Goal: Task Accomplishment & Management: Complete application form

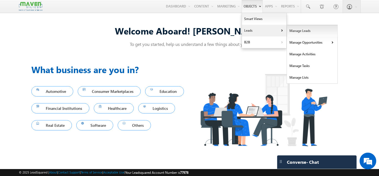
click at [292, 30] on link "Manage Leads" at bounding box center [312, 31] width 51 height 12
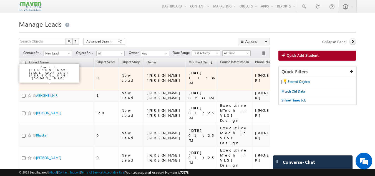
click at [46, 76] on link "sandeep" at bounding box center [42, 78] width 12 height 4
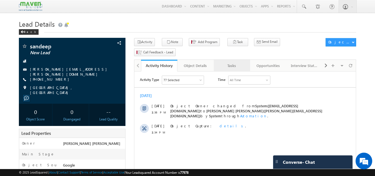
click at [234, 62] on div "Tasks" at bounding box center [231, 65] width 27 height 7
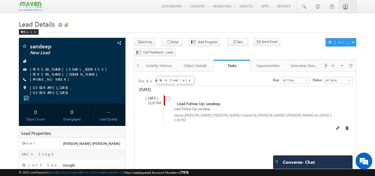
click at [169, 97] on input "checkbox" at bounding box center [168, 99] width 4 height 4
checkbox input "false"
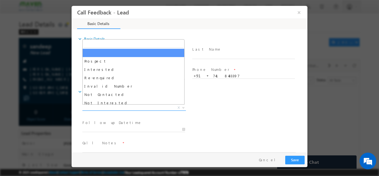
click at [151, 106] on span "X" at bounding box center [133, 108] width 103 height 6
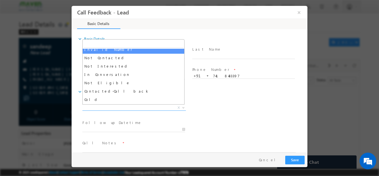
scroll to position [37, 0]
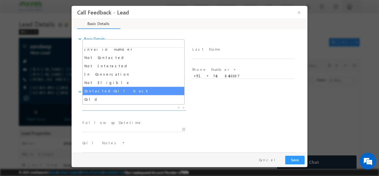
select select "Contacted-Call back"
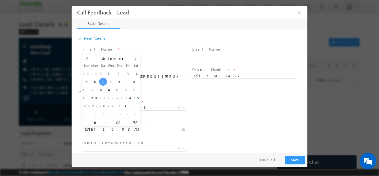
click at [134, 129] on input "07/10/2025 10:03 AM" at bounding box center [133, 129] width 103 height 6
type input "07/10/2025 11:03 AM"
type input "11"
click at [103, 118] on span at bounding box center [104, 120] width 4 height 4
type input "07/10/2025 12:03 PM"
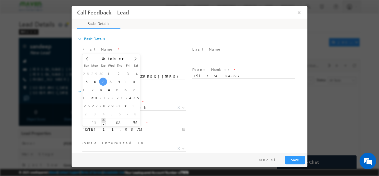
type input "12"
click at [103, 118] on span at bounding box center [104, 120] width 4 height 4
type input "07/10/2025 1:03 PM"
type input "01"
click at [103, 118] on span at bounding box center [104, 120] width 4 height 4
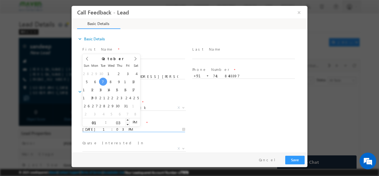
click at [116, 122] on input "03" at bounding box center [118, 122] width 23 height 4
type input "30"
type input "07/10/2025 1:30 PM"
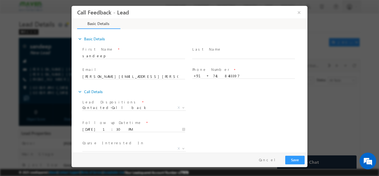
click at [254, 119] on div "Follow up Datetime * 07/10/2025 1:30 PM Program Type * Long Term Short Term X" at bounding box center [194, 128] width 226 height 21
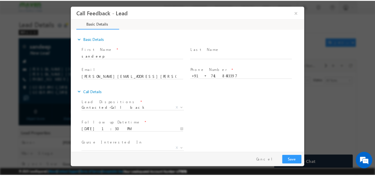
scroll to position [29, 0]
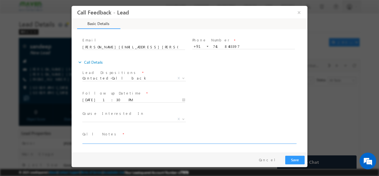
click at [160, 138] on textarea at bounding box center [188, 140] width 213 height 6
type textarea "cb later"
click at [242, 112] on div "Course Interested In * Executive M.Tech in VLSI Design Advanced VLSI Design & V…" at bounding box center [194, 119] width 226 height 21
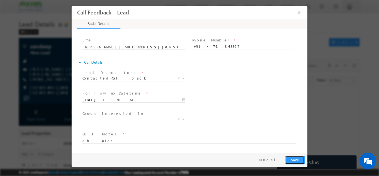
click at [289, 157] on button "Save" at bounding box center [294, 159] width 19 height 9
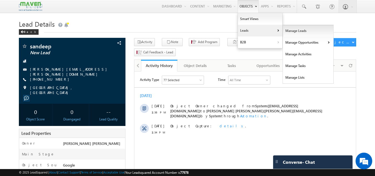
click at [290, 32] on link "Manage Leads" at bounding box center [308, 31] width 51 height 12
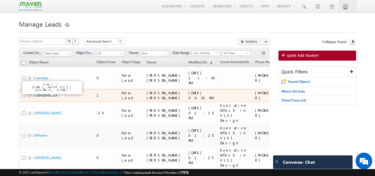
click at [48, 93] on link "ABHISHEK.N.R" at bounding box center [46, 95] width 21 height 4
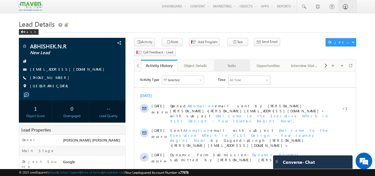
click at [228, 62] on div "Tasks" at bounding box center [231, 65] width 27 height 7
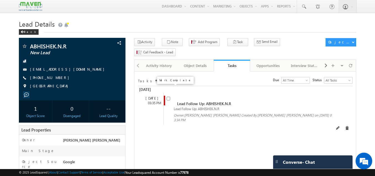
click at [169, 97] on input "checkbox" at bounding box center [168, 99] width 4 height 4
checkbox input "false"
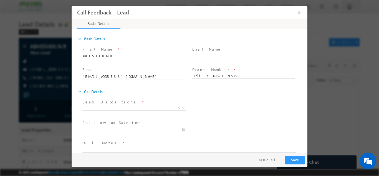
click at [134, 104] on span "Lead Dispositions *" at bounding box center [133, 102] width 102 height 6
click at [132, 106] on span "X" at bounding box center [133, 108] width 103 height 6
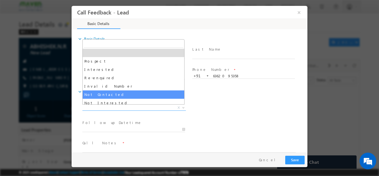
select select "Not Contacted"
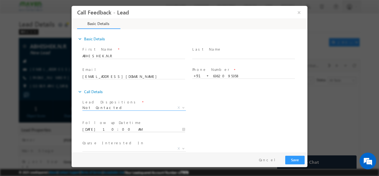
click at [125, 130] on input "07/10/2025 10:00 AM" at bounding box center [133, 129] width 103 height 6
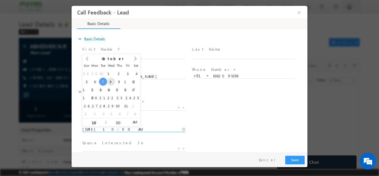
type input "08/10/2025 10:00 AM"
click at [130, 146] on span "X" at bounding box center [133, 148] width 103 height 6
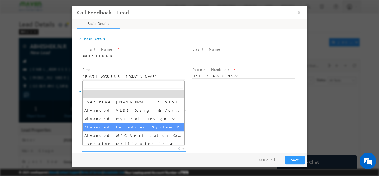
click at [198, 122] on div "Follow up Datetime * 08/10/2025 10:00 AM Program Type * Long Term Short Term X" at bounding box center [194, 128] width 226 height 21
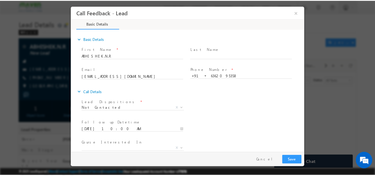
scroll to position [29, 0]
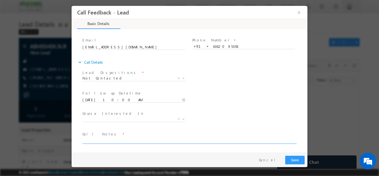
click at [162, 138] on textarea at bounding box center [188, 140] width 213 height 6
type textarea "dnp"
click at [301, 155] on button "Save" at bounding box center [294, 159] width 19 height 9
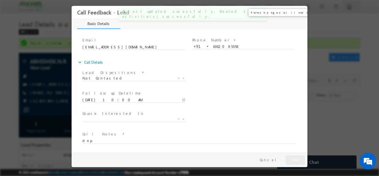
click at [298, 7] on button "×" at bounding box center [298, 12] width 9 height 10
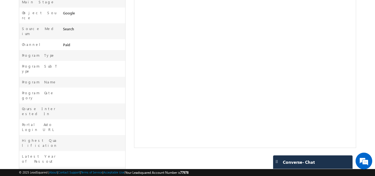
scroll to position [0, 0]
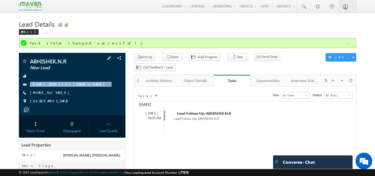
drag, startPoint x: 87, startPoint y: 79, endPoint x: 89, endPoint y: 92, distance: 12.3
click at [89, 92] on div "ABHISHEK.N.R New Lead abhishekravinr16@gmail.com +91-6362095358" at bounding box center [72, 82] width 101 height 48
copy div "[EMAIL_ADDRESS][DOMAIN_NAME]"
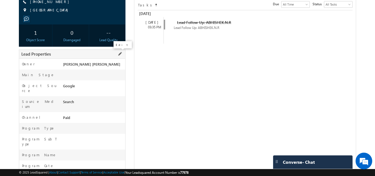
click at [120, 55] on span at bounding box center [120, 54] width 6 height 6
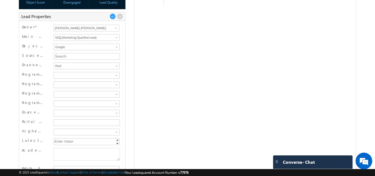
scroll to position [129, 0]
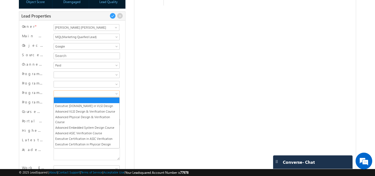
click at [102, 93] on span at bounding box center [86, 93] width 64 height 5
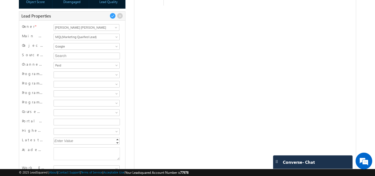
click at [97, 81] on div "Degree Program Regular Courses" at bounding box center [86, 84] width 69 height 8
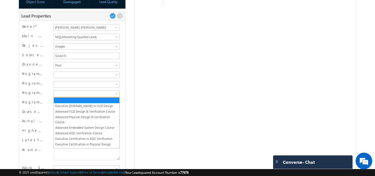
click at [84, 92] on span at bounding box center [86, 93] width 64 height 5
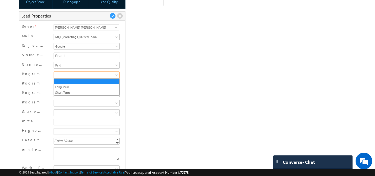
click at [86, 75] on span at bounding box center [86, 74] width 64 height 5
click at [80, 87] on link "Long Term" at bounding box center [86, 86] width 65 height 5
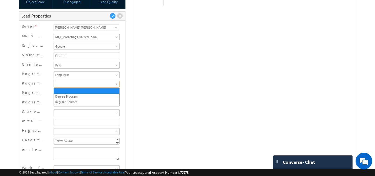
click at [79, 86] on span at bounding box center [86, 84] width 64 height 5
click at [77, 94] on link "Degree Program" at bounding box center [86, 96] width 65 height 5
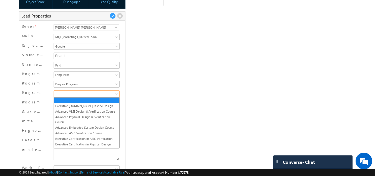
click at [77, 94] on span at bounding box center [86, 93] width 64 height 5
click at [79, 103] on link "Executive [DOMAIN_NAME] in VLSI Design" at bounding box center [86, 105] width 65 height 5
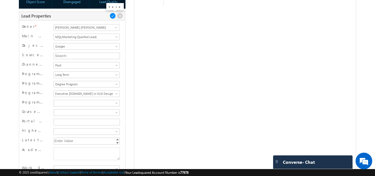
click at [112, 15] on span at bounding box center [113, 16] width 6 height 6
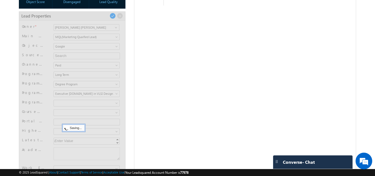
scroll to position [65, 0]
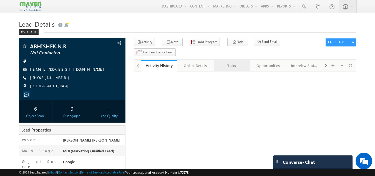
click at [233, 62] on div "Tasks" at bounding box center [231, 65] width 27 height 7
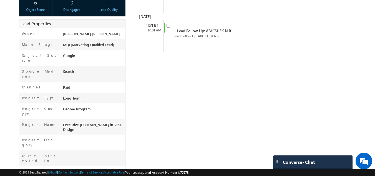
scroll to position [106, 0]
drag, startPoint x: 80, startPoint y: 72, endPoint x: 275, endPoint y: 53, distance: 196.3
click at [275, 53] on div "Tasks Status undefined All Tasks Completed Overdue Pending All Tasks Due Go max…" at bounding box center [245, 77] width 222 height 225
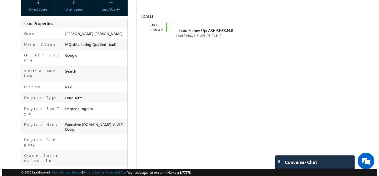
scroll to position [0, 0]
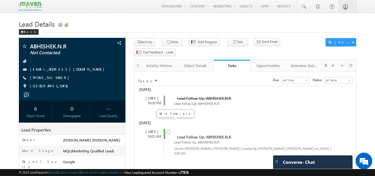
click at [170, 130] on input "checkbox" at bounding box center [168, 132] width 4 height 4
checkbox input "false"
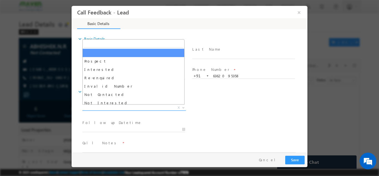
click at [108, 105] on span "X" at bounding box center [133, 108] width 103 height 6
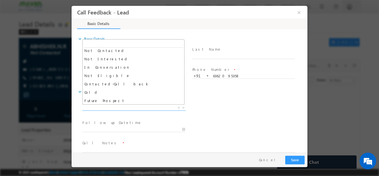
scroll to position [44, 0]
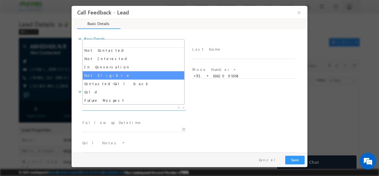
select select "Not Eligible"
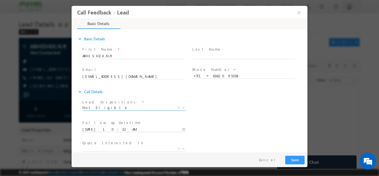
click at [119, 129] on input "07/10/2025 10:32 AM" at bounding box center [133, 129] width 103 height 6
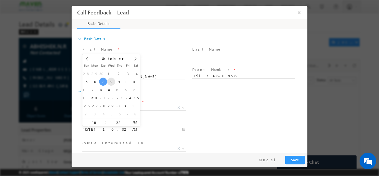
type input "08/10/2025 10:32 AM"
click at [223, 119] on div "Follow up Datetime * 08/10/2025 10:32 AM Program Type * Long Term Short Term X" at bounding box center [194, 128] width 226 height 21
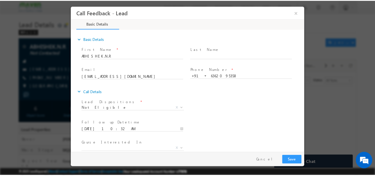
scroll to position [29, 0]
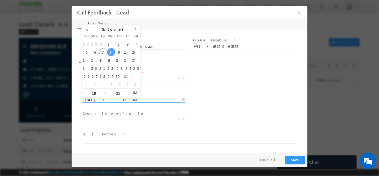
click at [131, 98] on input "08/10/2025 10:32 AM" at bounding box center [133, 100] width 103 height 6
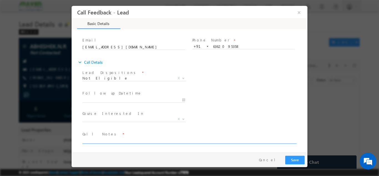
click at [117, 139] on textarea at bounding box center [188, 140] width 213 height 6
type textarea "doing btech in ece in final year now not elligible for mtech pitch for iit roor…"
click at [302, 160] on button "Save" at bounding box center [294, 159] width 19 height 9
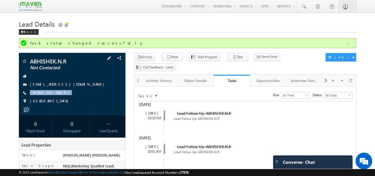
drag, startPoint x: 63, startPoint y: 93, endPoint x: 57, endPoint y: 97, distance: 7.2
click at [57, 97] on div "ABHISHEK.N.R Not Contacted abhishekravinr16@gmail.com +91-6362095358" at bounding box center [72, 82] width 101 height 48
copy div "+91-6362095358"
click at [117, 23] on h1 "Lead Details" at bounding box center [187, 23] width 337 height 11
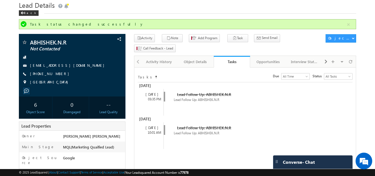
scroll to position [0, 0]
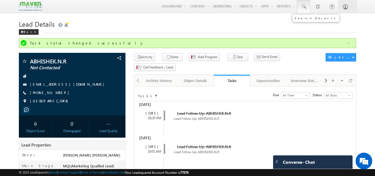
click at [308, 6] on link at bounding box center [303, 6] width 13 height 13
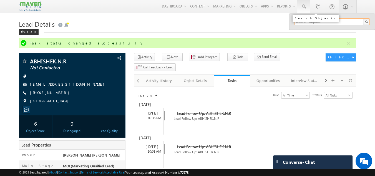
paste input "9496004194"
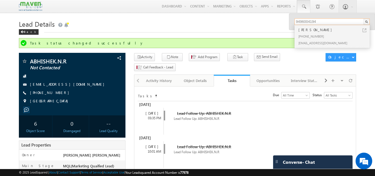
type input "9496004194"
click at [312, 38] on div "+91-9496004194" at bounding box center [334, 36] width 74 height 7
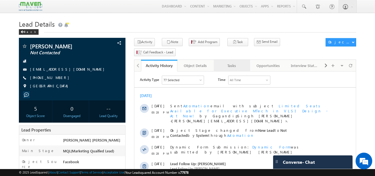
click at [236, 60] on link "Tasks" at bounding box center [232, 66] width 36 height 12
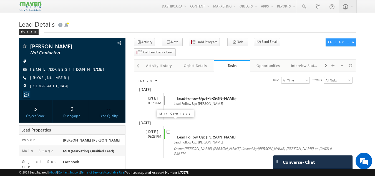
click at [169, 130] on input "checkbox" at bounding box center [168, 132] width 4 height 4
checkbox input "false"
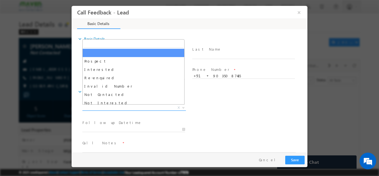
click at [156, 107] on span "X" at bounding box center [133, 108] width 103 height 6
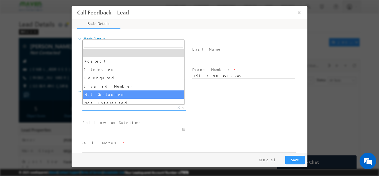
select select "Not Contacted"
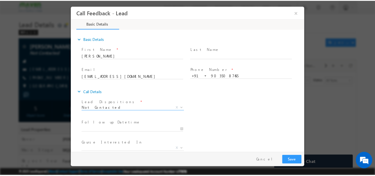
scroll to position [29, 0]
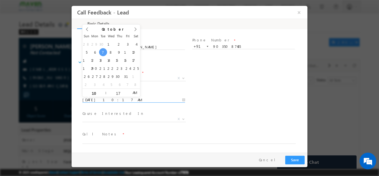
click at [138, 97] on input "[DATE] 10:17 AM" at bounding box center [133, 100] width 103 height 6
type input "08/10/2025 10:17 AM"
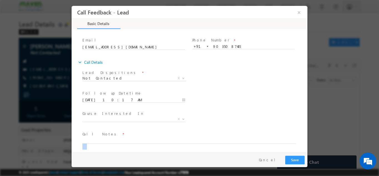
drag, startPoint x: 124, startPoint y: 143, endPoint x: 124, endPoint y: 137, distance: 5.8
click at [124, 137] on span at bounding box center [191, 140] width 218 height 7
click at [124, 137] on textarea at bounding box center [188, 140] width 213 height 6
type textarea "dnp"
click at [294, 157] on button "Save" at bounding box center [294, 159] width 19 height 9
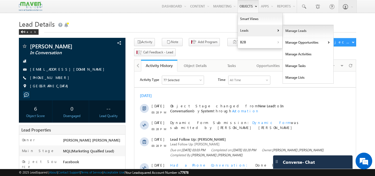
click at [292, 30] on link "Manage Leads" at bounding box center [308, 31] width 51 height 12
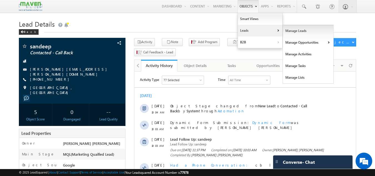
click at [287, 31] on link "Manage Leads" at bounding box center [308, 31] width 51 height 12
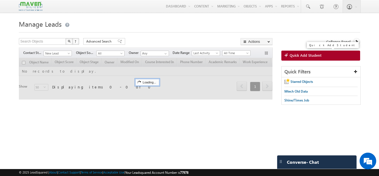
click at [284, 52] on link "Quick Add Student" at bounding box center [320, 55] width 79 height 10
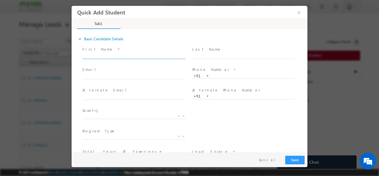
click at [108, 56] on input "text" at bounding box center [133, 56] width 103 height 6
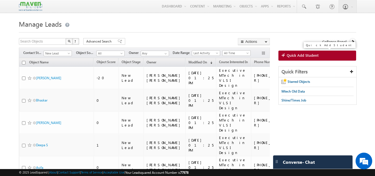
click at [308, 57] on span "Quick Add Student" at bounding box center [303, 55] width 32 height 5
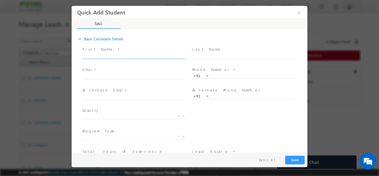
click at [111, 57] on input "text" at bounding box center [133, 56] width 103 height 6
paste input "Raju"
type input "Raju"
click at [120, 74] on input "text" at bounding box center [133, 77] width 103 height 6
paste input "patilfanilys@gmail.com"
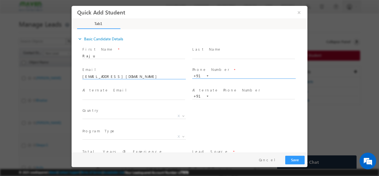
type input "patilfanilys@gmail.com"
click at [221, 74] on input "text" at bounding box center [243, 76] width 103 height 6
paste input "6361248895"
type input "6361248895"
click at [129, 116] on span "X" at bounding box center [133, 116] width 103 height 6
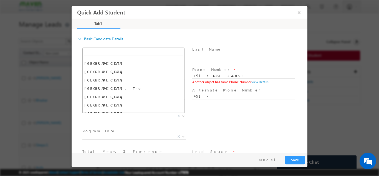
scroll to position [73, 0]
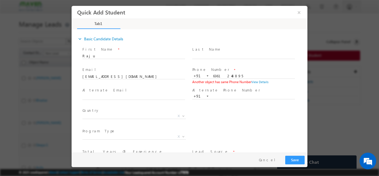
click at [229, 121] on div "Country * Afghanistan Albania Algeria Andorra Angola Antigua and Barbuda Argent…" at bounding box center [194, 116] width 226 height 21
drag, startPoint x: 100, startPoint y: 54, endPoint x: 48, endPoint y: 69, distance: 53.9
click at [72, 69] on html "Quick Add Student × Tab1 27% Completed *" at bounding box center [190, 79] width 236 height 146
click at [48, 70] on div at bounding box center [189, 88] width 379 height 176
click at [100, 55] on input "Raju" at bounding box center [133, 56] width 103 height 6
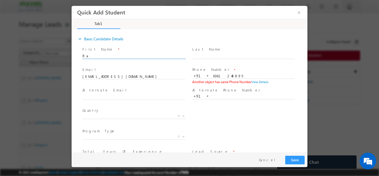
type input "R"
paste input "GANESH SK"
type input "GANESH SK"
drag, startPoint x: 131, startPoint y: 77, endPoint x: 69, endPoint y: 67, distance: 63.6
click at [72, 67] on html "Quick Add Student × Tab1 27% Completed *" at bounding box center [190, 79] width 236 height 146
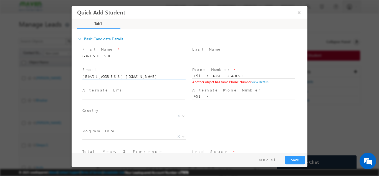
paste input "ganeshsk273"
type input "ganeshsk273@gmail.com"
drag, startPoint x: 238, startPoint y: 72, endPoint x: 198, endPoint y: 80, distance: 40.5
click at [198, 80] on div "Phone Number * +91-6361248895 6361248895 +91 Another object has same Phone Numb…" at bounding box center [246, 76] width 108 height 18
paste input "7483695228"
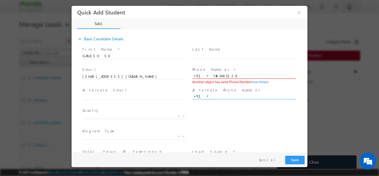
type input "7483695228"
click at [240, 97] on input "text" at bounding box center [243, 96] width 103 height 6
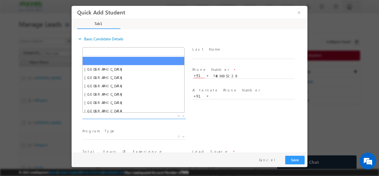
click at [146, 117] on span "X" at bounding box center [133, 116] width 103 height 6
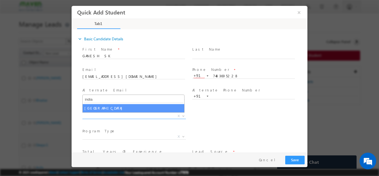
type input "india"
select select "[GEOGRAPHIC_DATA]"
select select
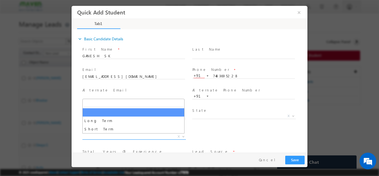
click at [134, 135] on span "X" at bounding box center [133, 136] width 103 height 6
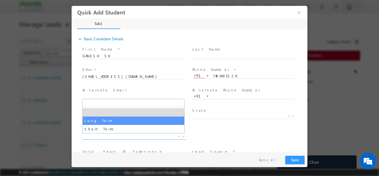
select select "Long Term"
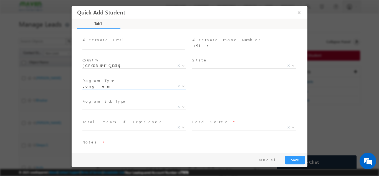
scroll to position [50, 0]
click at [152, 108] on span "X" at bounding box center [133, 106] width 103 height 6
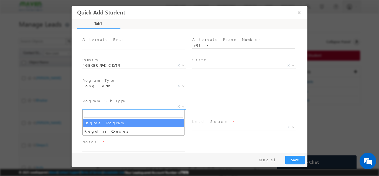
select select "Degree Program"
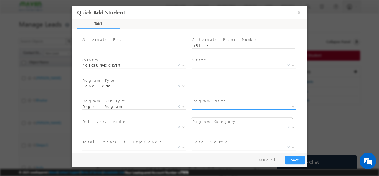
click at [212, 104] on span "X" at bounding box center [243, 106] width 103 height 6
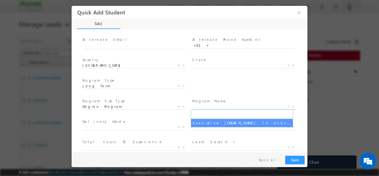
select select "Executive [DOMAIN_NAME] in VLSI Design"
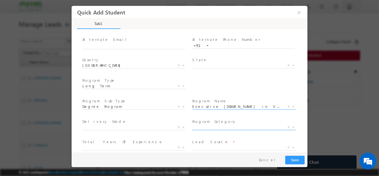
click at [205, 128] on span "X" at bounding box center [243, 127] width 103 height 6
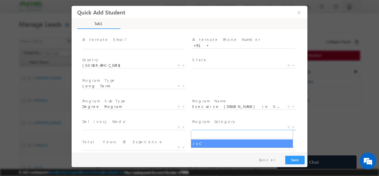
click at [159, 137] on div "Delivery Mode * X" at bounding box center [136, 127] width 110 height 21
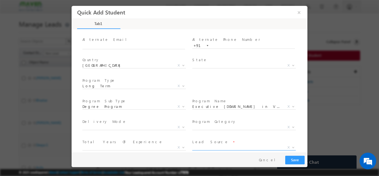
click at [193, 145] on span "X" at bounding box center [243, 147] width 103 height 6
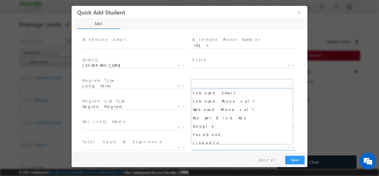
scroll to position [42, 0]
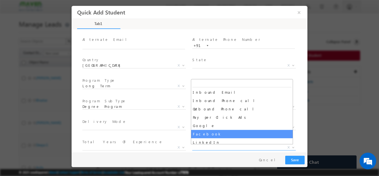
select select "Facebook"
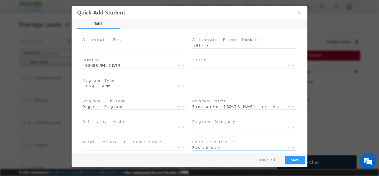
click at [211, 124] on span "X" at bounding box center [243, 127] width 103 height 6
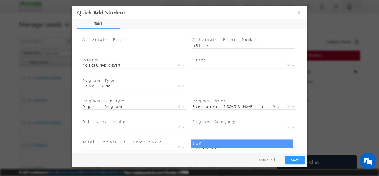
click at [151, 135] on span at bounding box center [133, 133] width 102 height 6
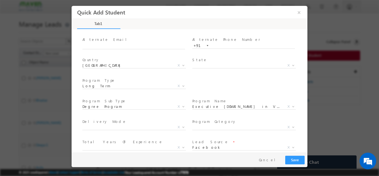
scroll to position [99, 0]
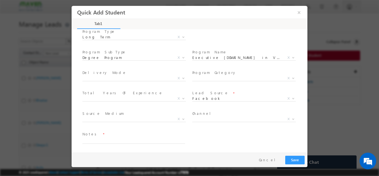
click at [138, 121] on span "Search Demandgen Facebook / Insta Inbox Message ad Remarketing Campaign Phone C…" at bounding box center [136, 119] width 108 height 7
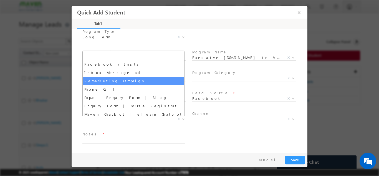
scroll to position [0, 0]
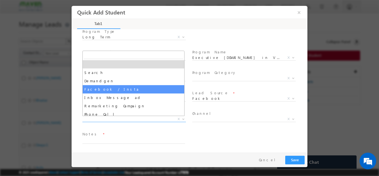
select select "Facebook / Insta"
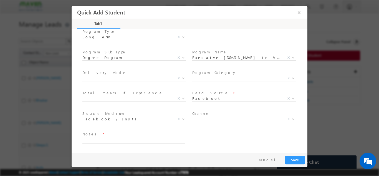
click at [227, 120] on span "X" at bounding box center [243, 119] width 103 height 6
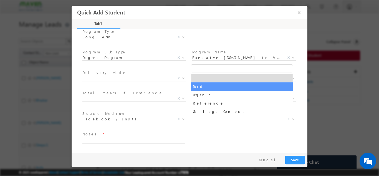
select select "Paid"
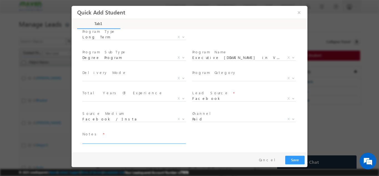
click at [154, 138] on textarea at bounding box center [133, 140] width 103 height 6
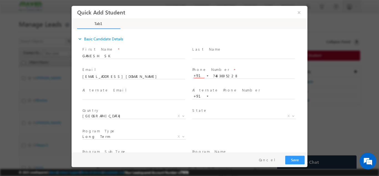
type textarea "dnp"
click at [296, 159] on button "Save" at bounding box center [294, 159] width 19 height 9
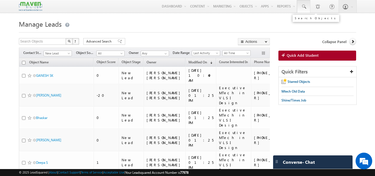
click at [305, 6] on span at bounding box center [304, 7] width 6 height 6
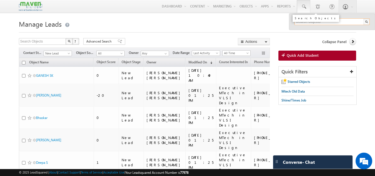
paste input "8884564213"
type input "8"
click at [324, 21] on input "text" at bounding box center [331, 21] width 75 height 7
paste input "7483695228"
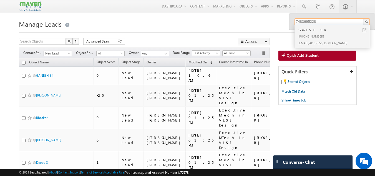
type input "7483695228"
click at [312, 31] on div "GANESH SK" at bounding box center [334, 30] width 74 height 6
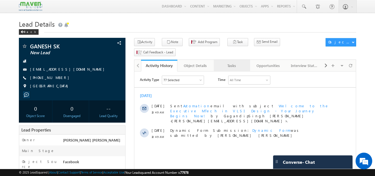
click at [232, 62] on div "Tasks" at bounding box center [231, 65] width 27 height 7
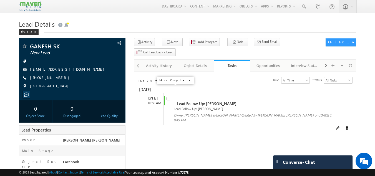
click at [168, 97] on input "checkbox" at bounding box center [168, 99] width 4 height 4
checkbox input "false"
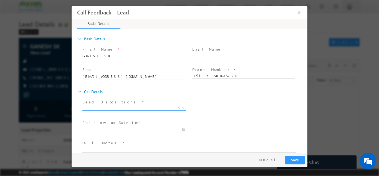
click at [127, 106] on span "X" at bounding box center [133, 108] width 103 height 6
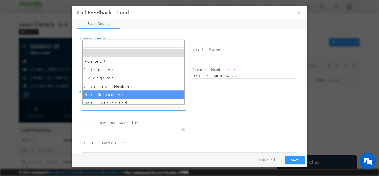
select select "Not Contacted"
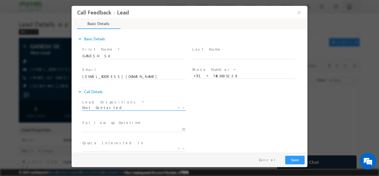
scroll to position [29, 0]
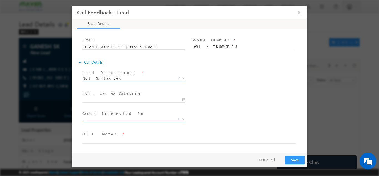
click at [123, 117] on span "X" at bounding box center [133, 119] width 103 height 6
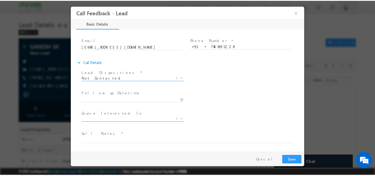
scroll to position [0, 0]
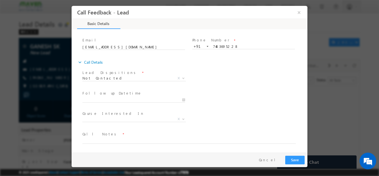
click at [206, 80] on div "Lead Dispositions * Prospect Interested Re-enquired Invalid Number Not Contacte…" at bounding box center [194, 78] width 226 height 21
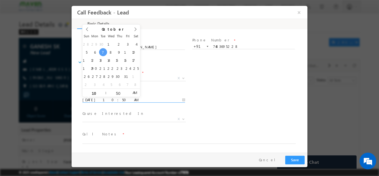
click at [149, 98] on input "07/10/2025 10:50 AM" at bounding box center [133, 100] width 103 height 6
type input "08/10/2025 10:50 AM"
click at [232, 73] on div "Lead Dispositions * Prospect Interested Re-enquired Invalid Number Not Contacte…" at bounding box center [194, 78] width 226 height 21
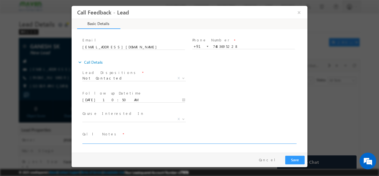
click at [130, 141] on textarea at bounding box center [188, 140] width 213 height 6
type textarea "dnp"
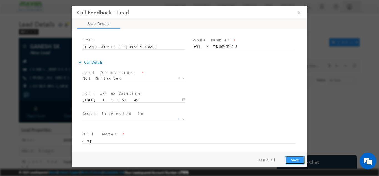
click at [299, 159] on button "Save" at bounding box center [294, 159] width 19 height 9
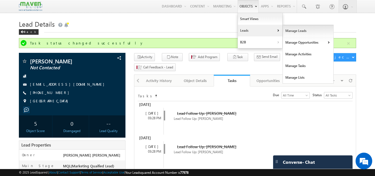
click at [292, 34] on link "Manage Leads" at bounding box center [308, 31] width 51 height 12
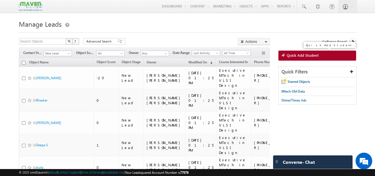
click at [292, 53] on span "Quick Add Student" at bounding box center [303, 55] width 32 height 5
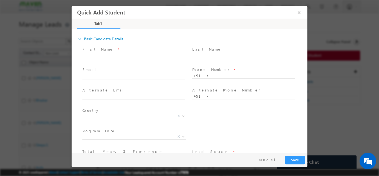
click at [112, 55] on input "text" at bounding box center [133, 56] width 103 height 6
type input "9496004194"
type input "[PERSON_NAME]"
click at [122, 77] on input "text" at bounding box center [133, 77] width 103 height 6
paste input "[EMAIL_ADDRESS][DOMAIN_NAME]"
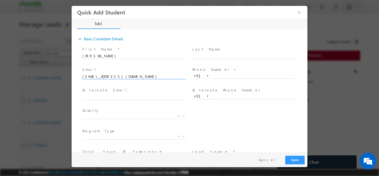
type input "[EMAIL_ADDRESS][DOMAIN_NAME]"
click at [232, 72] on span "Phone Number *" at bounding box center [243, 70] width 102 height 6
click at [232, 74] on input "text" at bounding box center [243, 76] width 103 height 6
paste input "9496004194"
type input "9496004194"
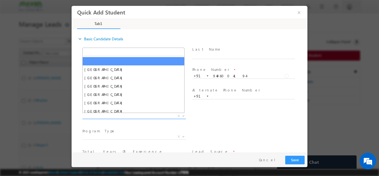
click at [160, 113] on span "X" at bounding box center [133, 116] width 103 height 6
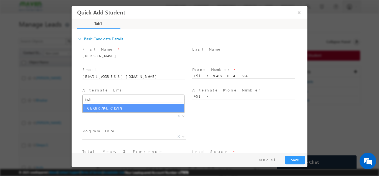
type input "indi"
select select "[GEOGRAPHIC_DATA]"
select select
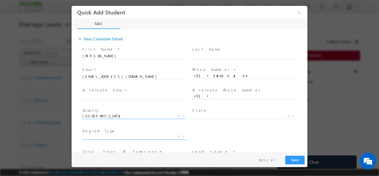
click at [156, 135] on span "X" at bounding box center [133, 136] width 103 height 6
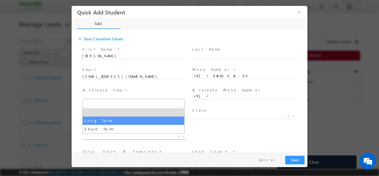
select select "Long Term"
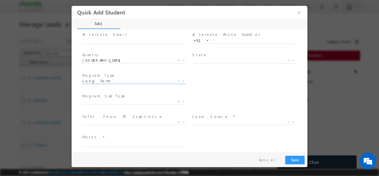
scroll to position [59, 0]
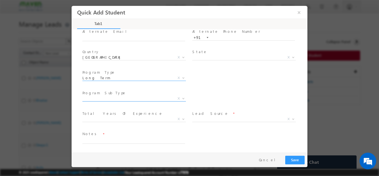
click at [161, 96] on span "X" at bounding box center [133, 98] width 103 height 6
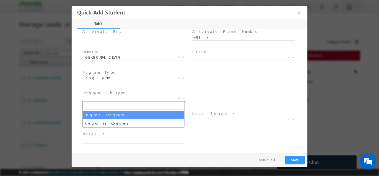
select select "Degree Program"
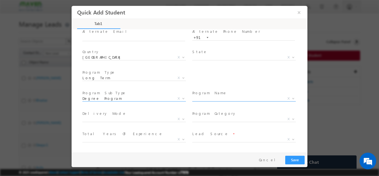
click at [218, 99] on span "X" at bounding box center [243, 98] width 103 height 6
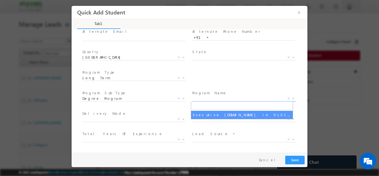
select select "Executive [DOMAIN_NAME] in VLSI Design"
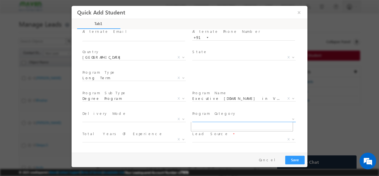
click at [208, 118] on span "X" at bounding box center [243, 119] width 103 height 6
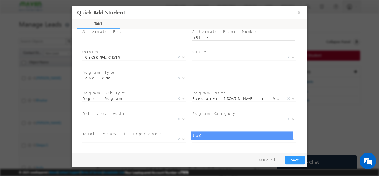
click at [168, 130] on div "Total Years Of Experience * College Student Fresher Less Than 1 Year 1–2 Years …" at bounding box center [136, 140] width 110 height 21
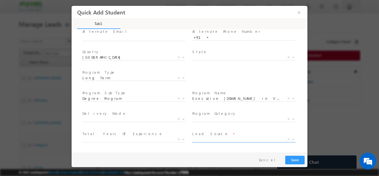
click at [200, 140] on span "X" at bounding box center [243, 139] width 103 height 6
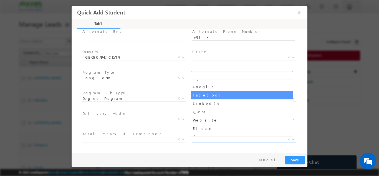
select select "Facebook"
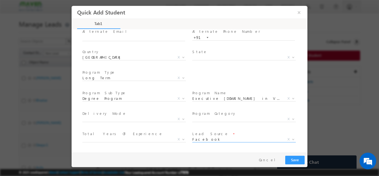
scroll to position [99, 0]
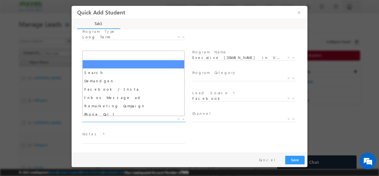
click at [159, 118] on span "X" at bounding box center [133, 119] width 103 height 6
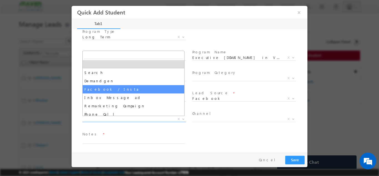
select select "Facebook / Insta"
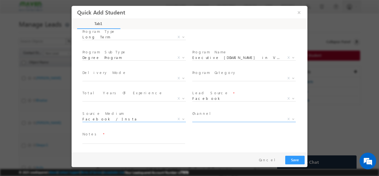
click at [210, 119] on span "X" at bounding box center [243, 119] width 103 height 6
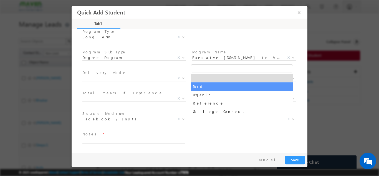
select select "Paid"
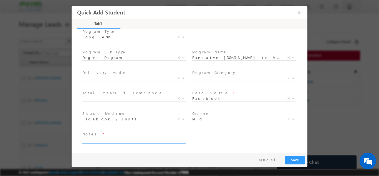
click at [147, 138] on textarea at bounding box center [133, 140] width 103 height 6
type textarea "p"
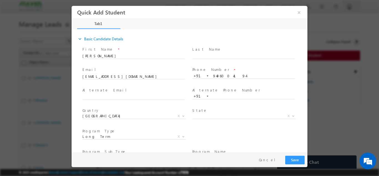
type textarea "dnp"
click at [292, 163] on button "Save" at bounding box center [294, 159] width 19 height 9
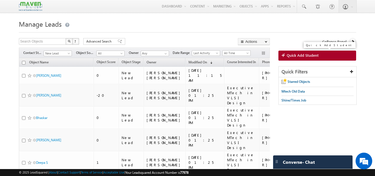
click at [298, 54] on span "Quick Add Student" at bounding box center [303, 55] width 32 height 5
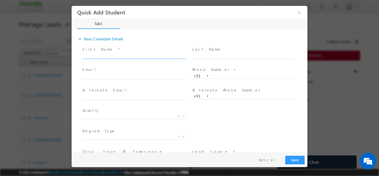
click at [123, 52] on div "First Name *" at bounding box center [136, 52] width 108 height 13
click at [116, 79] on span at bounding box center [133, 82] width 102 height 6
click at [117, 75] on input "text" at bounding box center [133, 77] width 103 height 6
paste input "sumanthavaji12@gmail.com"
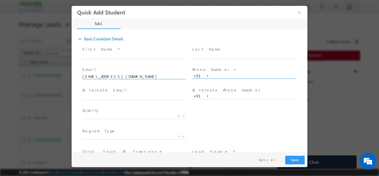
type input "sumanthavaji12@gmail.com"
click at [221, 76] on input "text" at bounding box center [243, 76] width 103 height 6
paste input "7899537616"
type input "7899537616"
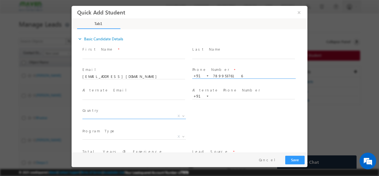
click at [165, 114] on span "X" at bounding box center [133, 116] width 103 height 6
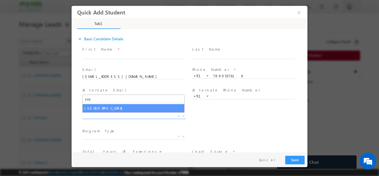
type input "indi"
select select "[GEOGRAPHIC_DATA]"
select select
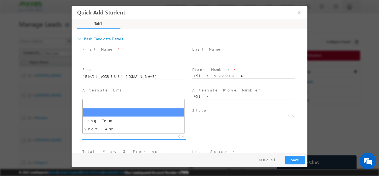
click at [120, 135] on span "X" at bounding box center [133, 136] width 103 height 6
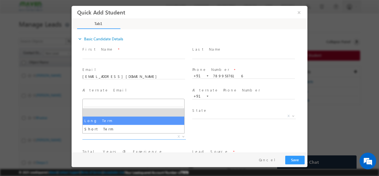
select select "Long Term"
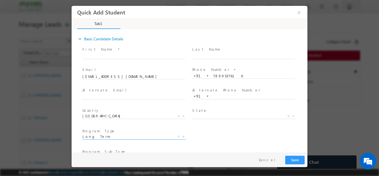
scroll to position [46, 0]
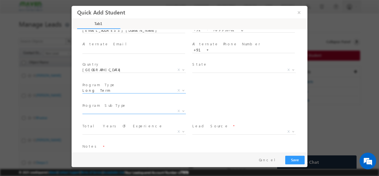
click at [165, 108] on span "X" at bounding box center [133, 111] width 103 height 6
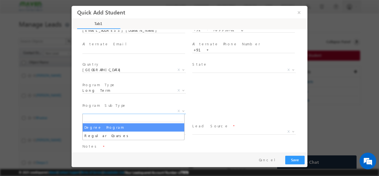
select select "Degree Program"
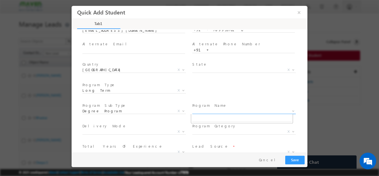
click at [210, 109] on span "X" at bounding box center [243, 111] width 103 height 6
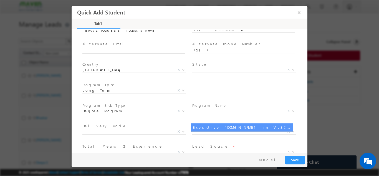
select select "Executive [DOMAIN_NAME] in VLSI Design"
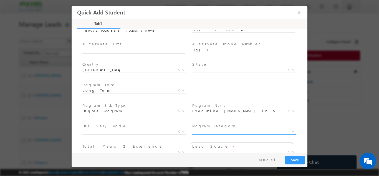
click at [201, 130] on span "X" at bounding box center [243, 131] width 103 height 6
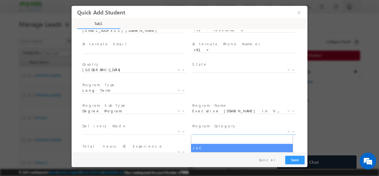
click at [250, 90] on div "City * X Others x Program Type * Long Term Short Term Long Term X" at bounding box center [194, 90] width 226 height 21
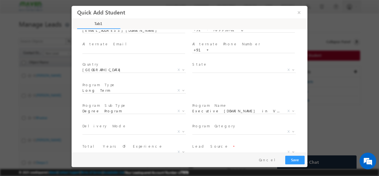
scroll to position [79, 0]
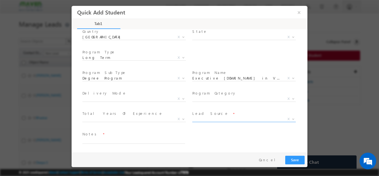
click at [218, 117] on span "X" at bounding box center [243, 119] width 103 height 6
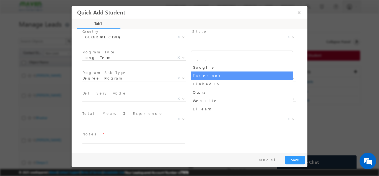
scroll to position [71, 0]
select select "Facebook"
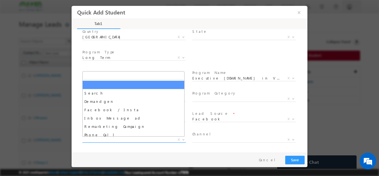
click at [159, 139] on span "X" at bounding box center [133, 139] width 103 height 6
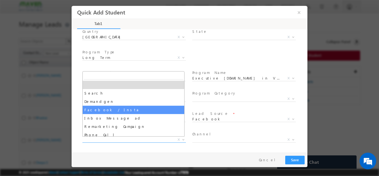
select select "Facebook / Insta"
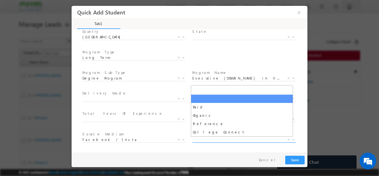
click at [208, 137] on span "X" at bounding box center [243, 139] width 103 height 6
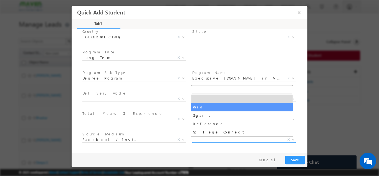
select select "Paid"
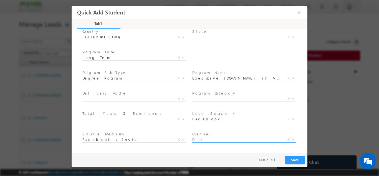
scroll to position [99, 0]
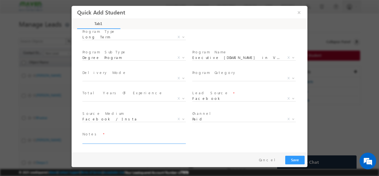
click at [154, 140] on textarea at bounding box center [133, 140] width 103 height 6
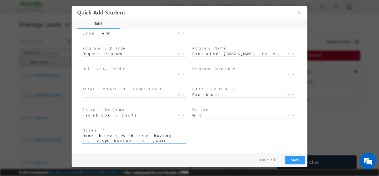
scroll to position [0, 0]
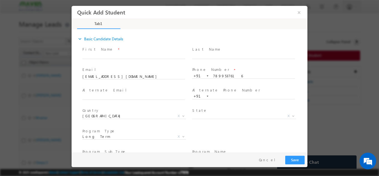
type textarea "Done btech With ece having 8.6 cgpa having 2.5 years exp."
click at [299, 158] on button "Save" at bounding box center [294, 159] width 19 height 9
click at [142, 52] on div "First Name * Required" at bounding box center [136, 52] width 108 height 13
click at [110, 55] on input "text" at bounding box center [133, 56] width 103 height 6
paste input "Sumanth Avaji"
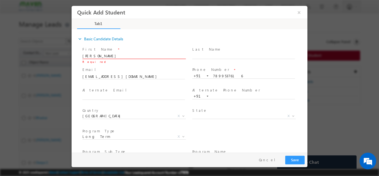
type input "Sumanth Avaji"
click at [300, 157] on button "Save" at bounding box center [294, 159] width 19 height 9
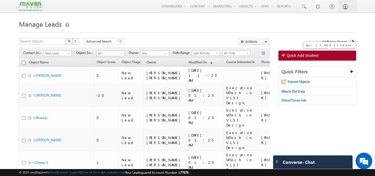
click at [308, 59] on link "Quick Add Student" at bounding box center [317, 55] width 78 height 10
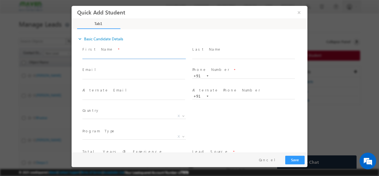
click at [167, 54] on input "text" at bounding box center [133, 56] width 103 height 6
type input "MD Hask"
click at [145, 76] on input "text" at bounding box center [133, 77] width 103 height 6
paste input "mdhask99@gmail.com"
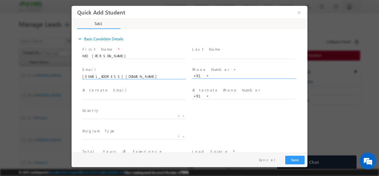
type input "mdhask99@gmail.com"
click at [218, 76] on input "text" at bounding box center [243, 76] width 103 height 6
paste input "7775065369"
type input "7775065369"
click at [140, 113] on span "X" at bounding box center [133, 116] width 103 height 6
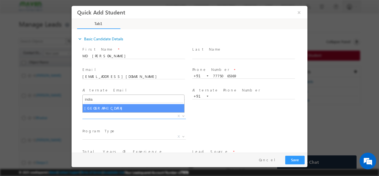
type input "india"
select select "[GEOGRAPHIC_DATA]"
select select
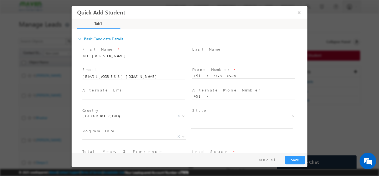
click at [217, 116] on span "X" at bounding box center [243, 116] width 103 height 6
click at [195, 141] on div "City * X Others x Program Type * Long Term Short Term X" at bounding box center [194, 137] width 226 height 21
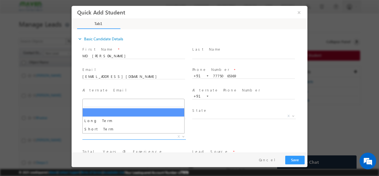
click at [146, 138] on span "X" at bounding box center [133, 136] width 103 height 6
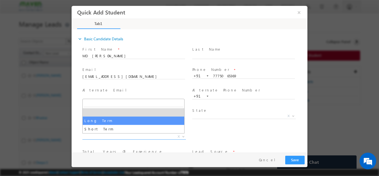
select select "Long Term"
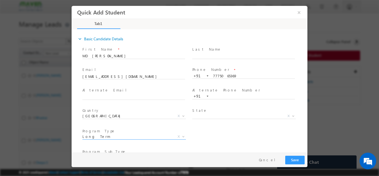
scroll to position [59, 0]
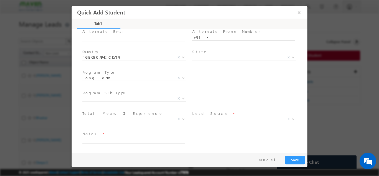
click at [155, 94] on span "Program SubType *" at bounding box center [133, 93] width 102 height 6
click at [152, 98] on span "X" at bounding box center [133, 98] width 103 height 6
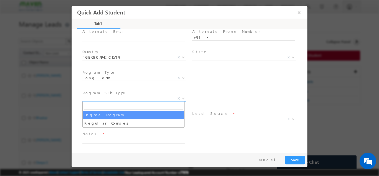
select select "Degree Program"
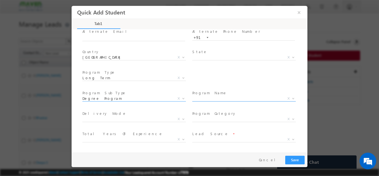
click at [211, 98] on span "X" at bounding box center [243, 98] width 103 height 6
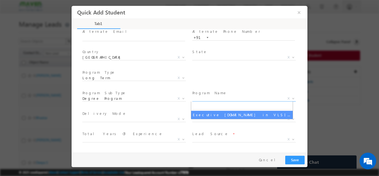
select select "Executive [DOMAIN_NAME] in VLSI Design"
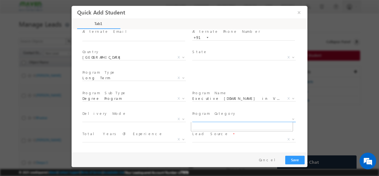
click at [204, 118] on span "X" at bounding box center [243, 119] width 103 height 6
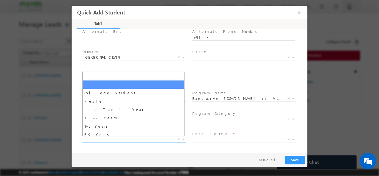
click at [165, 136] on span "X" at bounding box center [133, 139] width 103 height 6
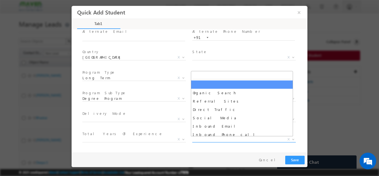
click at [222, 137] on span "X" at bounding box center [243, 139] width 103 height 6
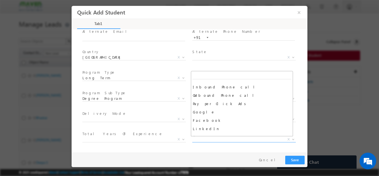
scroll to position [44, 0]
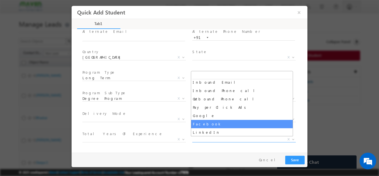
select select "Facebook"
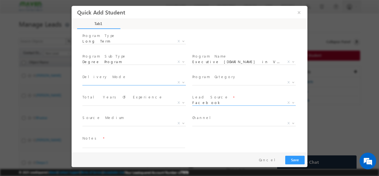
scroll to position [95, 0]
click at [161, 119] on span "Source Medium *" at bounding box center [133, 117] width 102 height 6
click at [154, 126] on span "X" at bounding box center [133, 124] width 103 height 6
click at [154, 120] on span "X" at bounding box center [133, 123] width 103 height 6
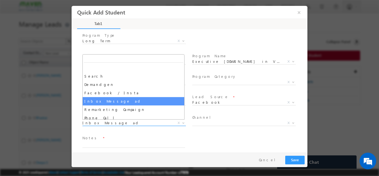
click at [130, 124] on span "Inbox Message ad" at bounding box center [127, 122] width 90 height 5
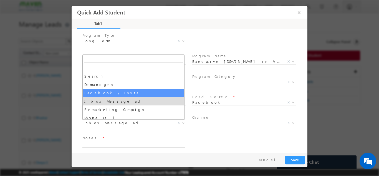
select select "Facebook / Insta"
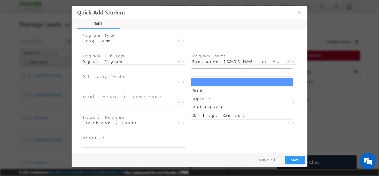
click at [206, 122] on span "X" at bounding box center [243, 123] width 103 height 6
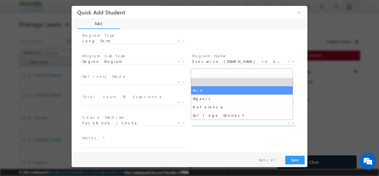
select select "Paid"
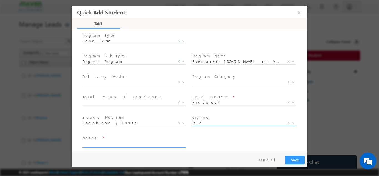
scroll to position [99, 0]
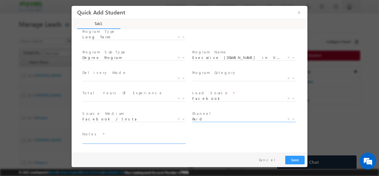
click at [142, 141] on textarea at bounding box center [133, 140] width 103 height 6
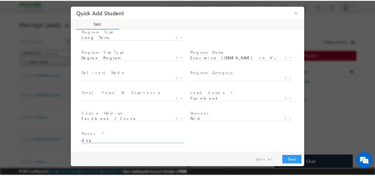
scroll to position [0, 0]
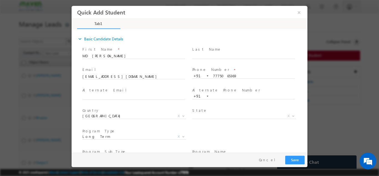
type textarea "dnp"
click at [301, 155] on button "Save" at bounding box center [294, 159] width 19 height 9
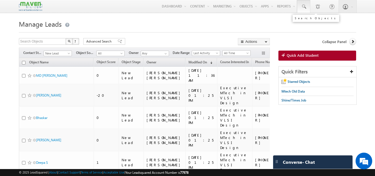
click at [303, 6] on span at bounding box center [304, 7] width 6 height 6
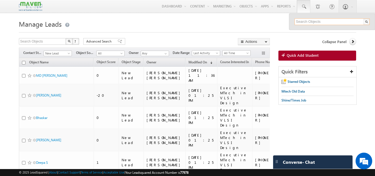
click at [302, 24] on input "text" at bounding box center [331, 21] width 75 height 7
paste input "7775065369"
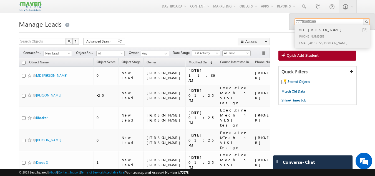
type input "7775065369"
click at [307, 32] on div "MD Hask" at bounding box center [334, 30] width 74 height 6
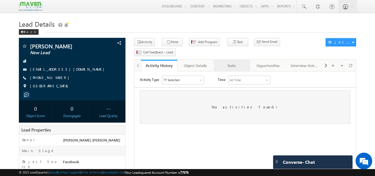
click at [231, 60] on link "Tasks" at bounding box center [232, 66] width 36 height 12
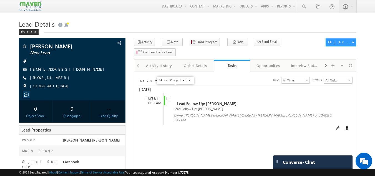
click at [168, 97] on input "checkbox" at bounding box center [168, 99] width 4 height 4
checkbox input "false"
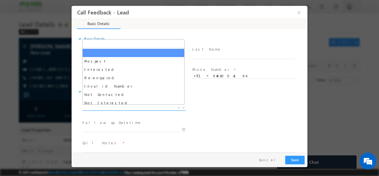
click at [118, 105] on span "X" at bounding box center [133, 108] width 103 height 6
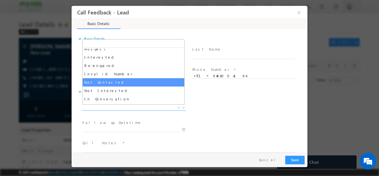
scroll to position [12, 0]
select select "Not Contacted"
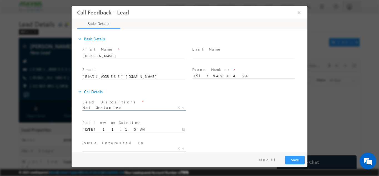
click at [140, 130] on input "[DATE] 11:15 AM" at bounding box center [133, 129] width 103 height 6
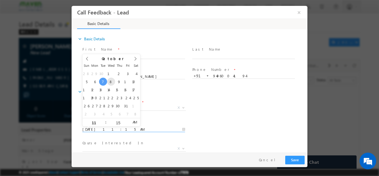
type input "[DATE] 11:15 AM"
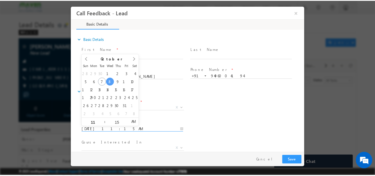
scroll to position [29, 0]
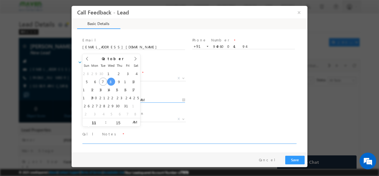
click at [136, 140] on textarea at bounding box center [188, 140] width 213 height 6
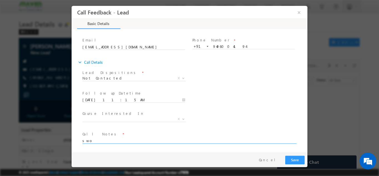
type textarea "swo"
click at [294, 156] on button "Save" at bounding box center [294, 159] width 19 height 9
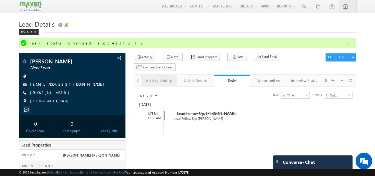
click at [163, 77] on div "Activity History" at bounding box center [158, 80] width 27 height 7
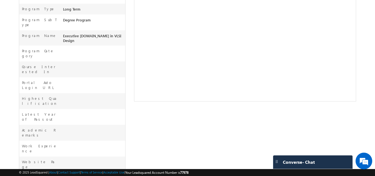
scroll to position [197, 0]
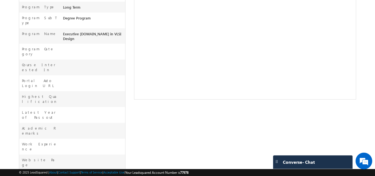
drag, startPoint x: 60, startPoint y: 148, endPoint x: 98, endPoint y: 154, distance: 38.2
drag, startPoint x: 102, startPoint y: 155, endPoint x: 62, endPoint y: 146, distance: 40.6
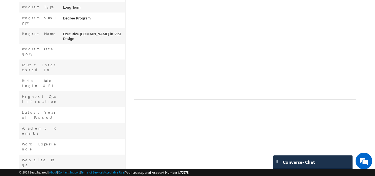
copy span "Done btech With ece having 8.6 cgpa having 2.5 years exp."
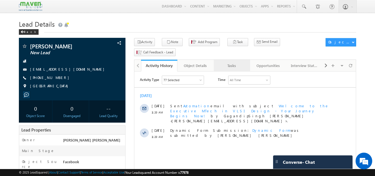
click at [229, 62] on div "Tasks" at bounding box center [231, 65] width 27 height 7
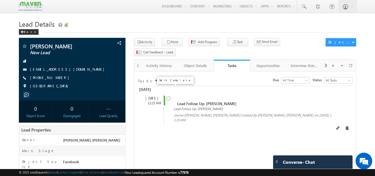
click at [169, 97] on input "checkbox" at bounding box center [168, 99] width 4 height 4
checkbox input "false"
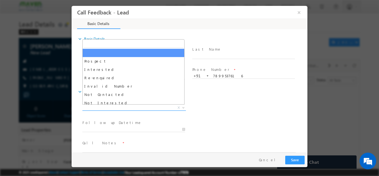
click at [136, 106] on span "X" at bounding box center [133, 108] width 103 height 6
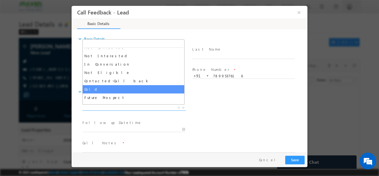
scroll to position [47, 0]
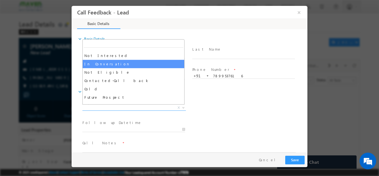
select select "In Conversation"
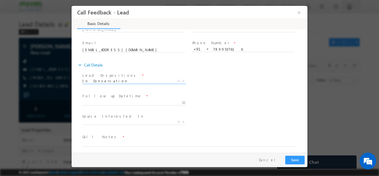
scroll to position [27, 0]
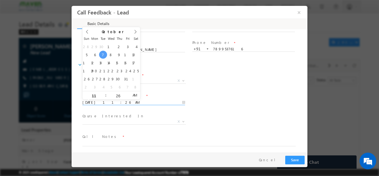
click at [140, 101] on input "07/10/2025 11:26 AM" at bounding box center [133, 102] width 103 height 6
click at [115, 56] on div "28 29 30 1 2 3 4 5 6 7 8 9 10 11 12 13 14 15 16 17 18 19 20 21 22 23 24 25 26 2…" at bounding box center [111, 66] width 58 height 48
type input "08/10/2025 11:26 AM"
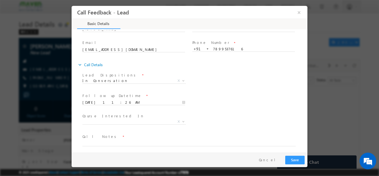
click at [229, 91] on div "Follow up Datetime * 08/10/2025 11:26 AM Program Type * Long Term Short Term X" at bounding box center [194, 101] width 226 height 21
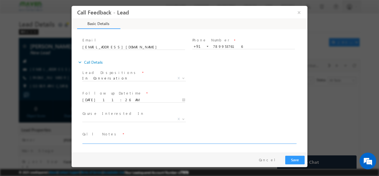
click at [127, 139] on textarea at bounding box center [188, 140] width 213 height 6
paste textarea "Done btech With ece having 8.6 cgpa having 2.5 years exp."
click at [98, 141] on textarea "Done btech With ece having 8.6 cgpa having 2.5 years exp. looking for Mtech ask…" at bounding box center [188, 140] width 213 height 6
click at [275, 94] on div "Follow up Datetime * 08/10/2025 11:26 AM Program Type * Long Term Short Term X" at bounding box center [194, 99] width 226 height 21
click at [270, 142] on textarea "Done btech With ece having 8.6 cgpa having 2.5 years exp. looking for Mtech ask…" at bounding box center [188, 140] width 213 height 6
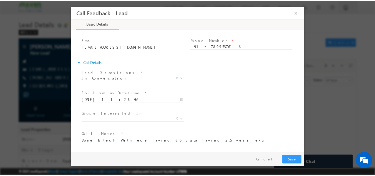
scroll to position [1, 0]
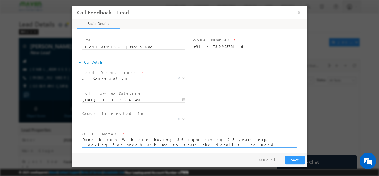
type textarea "Done btech With ece having 8.6 cgpa having 2.5 years exp. looking for Mtech ask…"
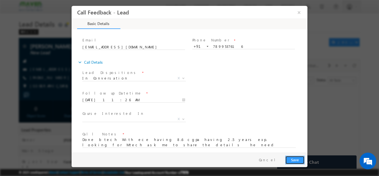
click at [298, 157] on button "Save" at bounding box center [294, 159] width 19 height 9
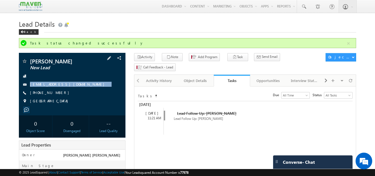
drag, startPoint x: 82, startPoint y: 82, endPoint x: 83, endPoint y: 95, distance: 13.7
click at [83, 95] on div "Sumanth Avaji New Lead sumanthavaji12@gmail.com +91-7899537616 India" at bounding box center [72, 82] width 101 height 48
copy div "sumanthavaji12@gmail.com"
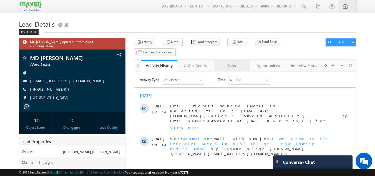
click at [242, 60] on link "Tasks" at bounding box center [232, 66] width 36 height 12
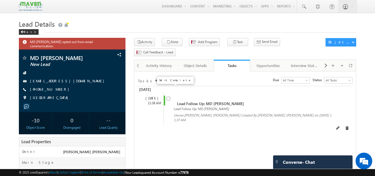
click at [167, 97] on input "checkbox" at bounding box center [168, 99] width 4 height 4
checkbox input "false"
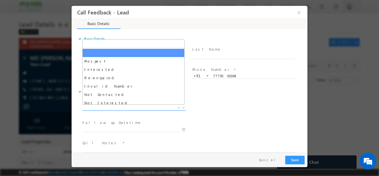
click at [115, 108] on span "X" at bounding box center [133, 108] width 103 height 6
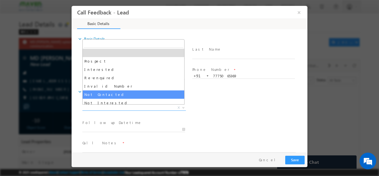
select select "Not Contacted"
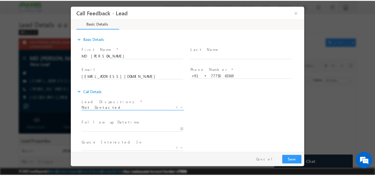
scroll to position [29, 0]
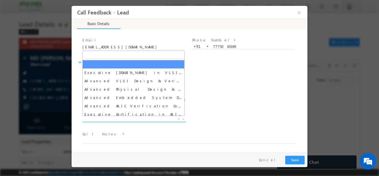
click at [140, 116] on span "X" at bounding box center [133, 119] width 103 height 6
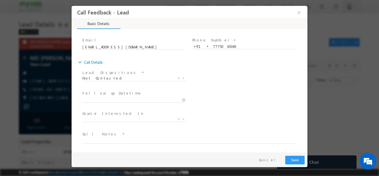
click at [229, 86] on div "Lead Dispositions * Prospect Interested Re-enquired Invalid Number Not Contacte…" at bounding box center [194, 78] width 226 height 21
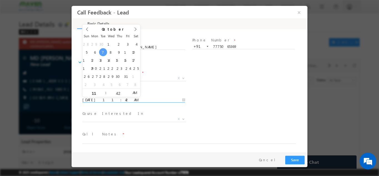
click at [161, 101] on input "07/10/2025 11:42 AM" at bounding box center [133, 100] width 103 height 6
type input "08/10/2025 11:42 AM"
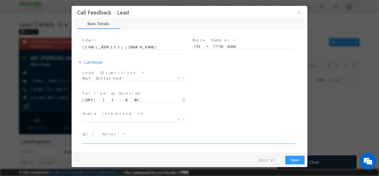
click at [149, 137] on textarea at bounding box center [188, 140] width 213 height 6
type textarea "dnp"
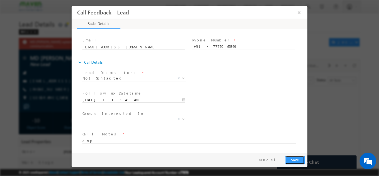
click at [297, 156] on button "Save" at bounding box center [294, 159] width 19 height 9
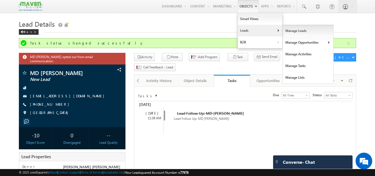
click at [285, 34] on link "Manage Leads" at bounding box center [308, 31] width 51 height 12
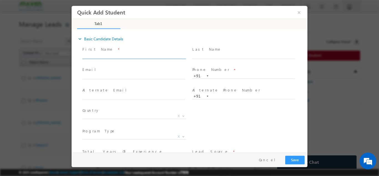
click at [146, 55] on input "text" at bounding box center [133, 56] width 103 height 6
click at [129, 75] on input "text" at bounding box center [133, 77] width 103 height 6
paste input "Virupakshappa S Angadi"
type input "Virupakshappa S Angadi"
click at [130, 97] on input "text" at bounding box center [133, 97] width 103 height 6
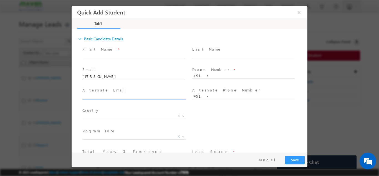
paste input "vsasangu@gmail.com"
type input "vsasangu@gmail.com"
click at [216, 75] on input "text" at bounding box center [243, 76] width 103 height 6
paste input "7676924816"
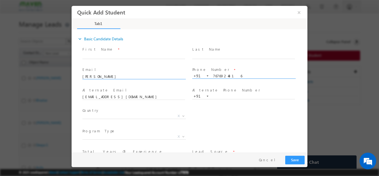
type input "7676924816"
click at [131, 74] on input "[PERSON_NAME]" at bounding box center [133, 77] width 103 height 6
click at [134, 53] on input "text" at bounding box center [133, 56] width 103 height 6
paste input "[PERSON_NAME]"
type input "[PERSON_NAME]"
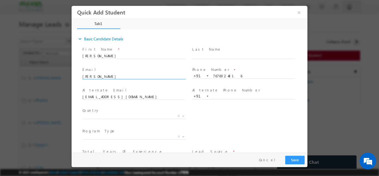
click at [126, 75] on input "[PERSON_NAME]" at bounding box center [133, 77] width 103 height 6
type input "V"
paste input "[EMAIL_ADDRESS][DOMAIN_NAME]"
type input "[EMAIL_ADDRESS][DOMAIN_NAME]"
click at [124, 95] on input "[EMAIL_ADDRESS][DOMAIN_NAME]" at bounding box center [133, 97] width 103 height 6
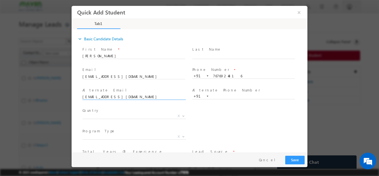
drag, startPoint x: 124, startPoint y: 95, endPoint x: 59, endPoint y: 98, distance: 65.8
click at [72, 98] on html "Quick Add Student × Tab1 36% Completed *" at bounding box center [190, 79] width 236 height 146
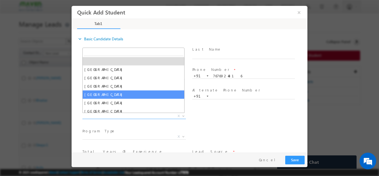
drag, startPoint x: 103, startPoint y: 118, endPoint x: 105, endPoint y: 92, distance: 25.6
select select "[GEOGRAPHIC_DATA]"
select select
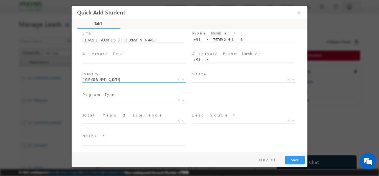
scroll to position [38, 0]
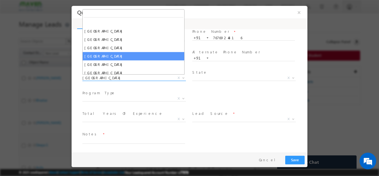
click at [123, 80] on span "[GEOGRAPHIC_DATA]" at bounding box center [127, 77] width 90 height 5
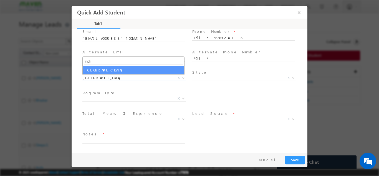
type input "indi"
select select "[GEOGRAPHIC_DATA]"
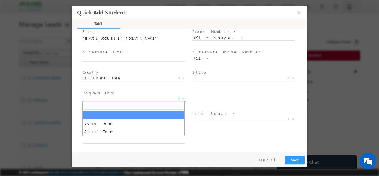
click at [149, 95] on span "X" at bounding box center [133, 98] width 103 height 6
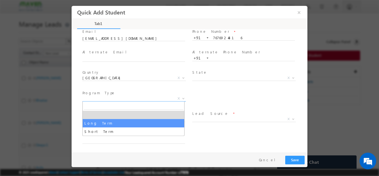
select select "Long Term"
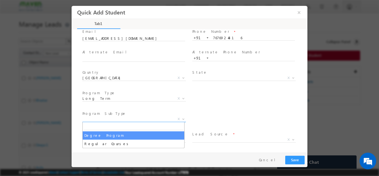
click at [164, 117] on span "X" at bounding box center [133, 119] width 103 height 6
select select "Degree Program"
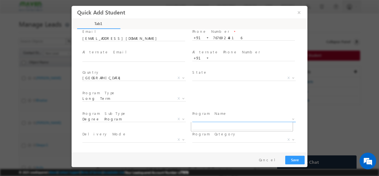
click at [212, 118] on span "X" at bounding box center [243, 119] width 103 height 6
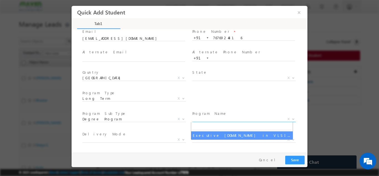
select select "Executive [DOMAIN_NAME] in VLSI Design"
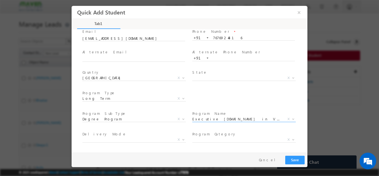
scroll to position [79, 0]
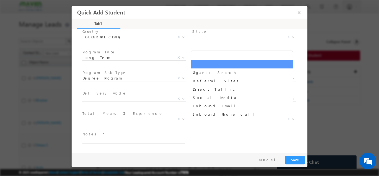
click at [211, 117] on span "X" at bounding box center [243, 119] width 103 height 6
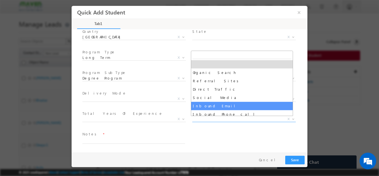
scroll to position [37, 0]
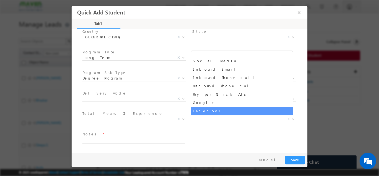
select select "Facebook"
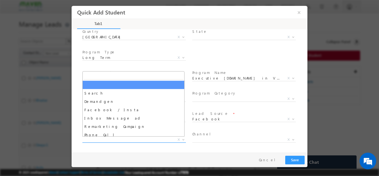
click at [129, 140] on span "X" at bounding box center [133, 139] width 103 height 6
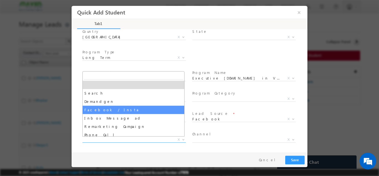
select select "Facebook / Insta"
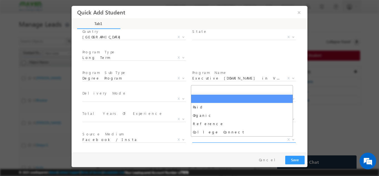
click at [199, 140] on span "X" at bounding box center [243, 139] width 103 height 6
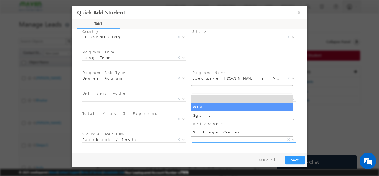
select select "Paid"
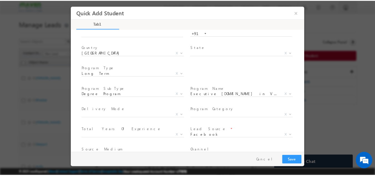
scroll to position [99, 0]
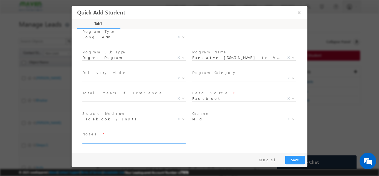
click at [177, 142] on textarea at bounding box center [133, 140] width 103 height 6
type textarea "dnp"
click at [297, 162] on button "Save" at bounding box center [294, 159] width 19 height 9
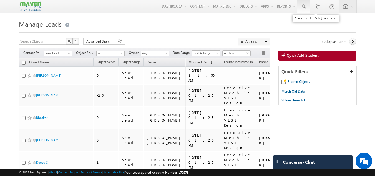
click at [304, 7] on span at bounding box center [304, 7] width 6 height 6
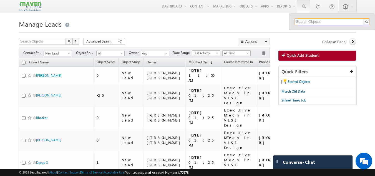
click at [300, 24] on input "text" at bounding box center [331, 21] width 75 height 7
paste input "shankar07032001@gmail.com"
click at [333, 20] on input "shankar07032001@gmail.com" at bounding box center [331, 21] width 75 height 7
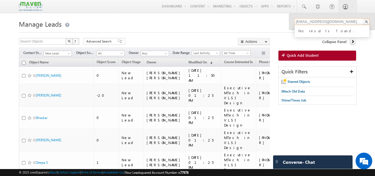
paste input "nithin07"
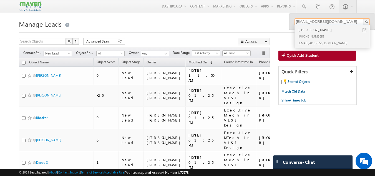
type input "nithin07@gmail.com"
click at [320, 32] on div "Nithin" at bounding box center [334, 30] width 74 height 6
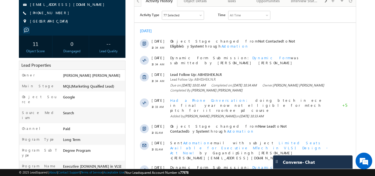
scroll to position [192, 0]
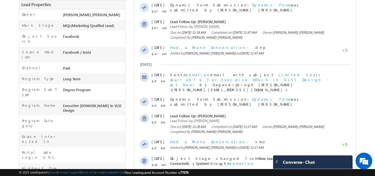
scroll to position [192, 0]
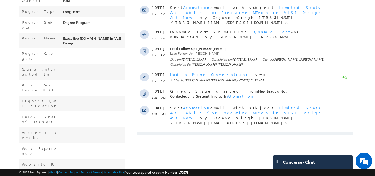
click at [245, 131] on span "Show More" at bounding box center [247, 136] width 29 height 11
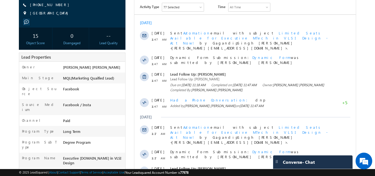
scroll to position [0, 0]
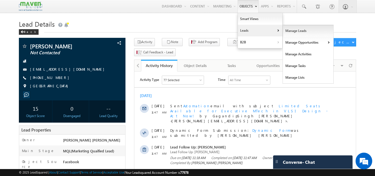
click at [288, 31] on link "Manage Leads" at bounding box center [308, 31] width 51 height 12
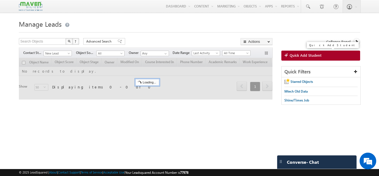
click at [324, 54] on link "Quick Add Student" at bounding box center [320, 55] width 79 height 10
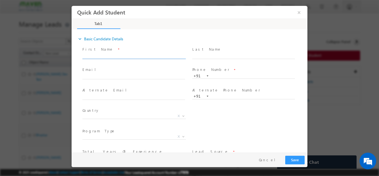
click at [146, 54] on input "text" at bounding box center [133, 56] width 103 height 6
paste input "[PERSON_NAME]"
type input "[PERSON_NAME]"
click at [126, 75] on input "text" at bounding box center [133, 77] width 103 height 6
paste input "[EMAIL_ADDRESS][DOMAIN_NAME]"
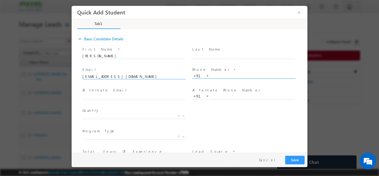
type input "[EMAIL_ADDRESS][DOMAIN_NAME]"
click at [216, 75] on input "text" at bounding box center [243, 76] width 103 height 6
paste input "9916747939"
type input "9916747939"
click at [208, 100] on span at bounding box center [243, 101] width 102 height 6
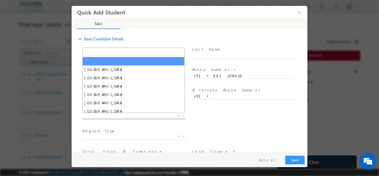
click at [161, 118] on span "[GEOGRAPHIC_DATA] [GEOGRAPHIC_DATA] [GEOGRAPHIC_DATA] [GEOGRAPHIC_DATA] [GEOGRA…" at bounding box center [136, 116] width 108 height 7
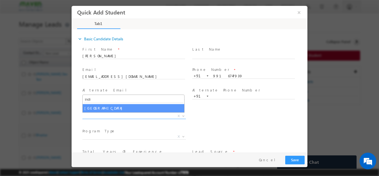
type input "indi"
click at [123, 112] on span "indi [GEOGRAPHIC_DATA]" at bounding box center [133, 103] width 102 height 18
select select "[GEOGRAPHIC_DATA]"
select select
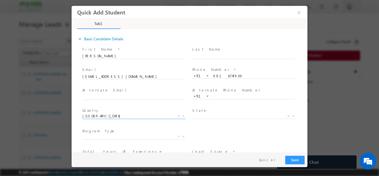
scroll to position [38, 0]
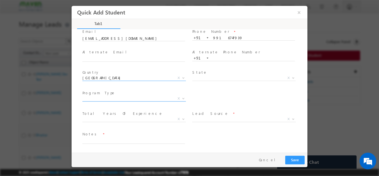
click at [145, 98] on span "X" at bounding box center [133, 98] width 103 height 6
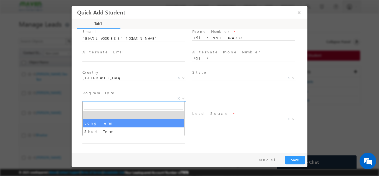
select select "Long Term"
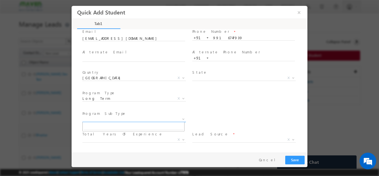
click at [122, 118] on span "X" at bounding box center [133, 119] width 103 height 6
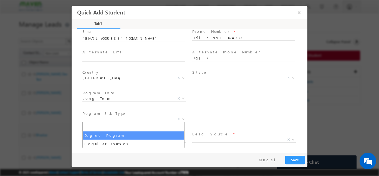
select select "Degree Program"
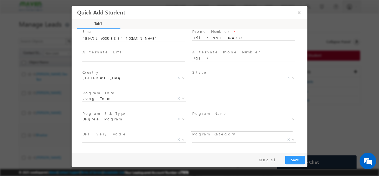
click at [201, 120] on span "X" at bounding box center [243, 119] width 103 height 6
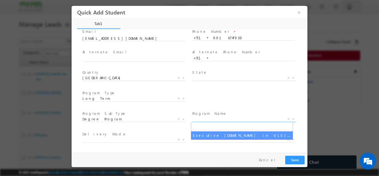
select select "Executive [DOMAIN_NAME] in VLSI Design"
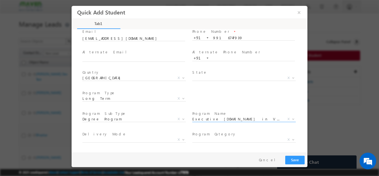
scroll to position [79, 0]
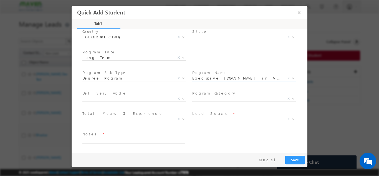
click at [206, 117] on span "X" at bounding box center [243, 119] width 103 height 6
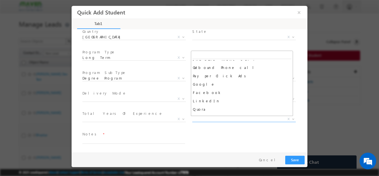
scroll to position [56, 0]
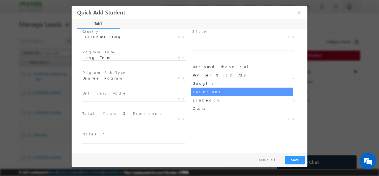
select select "Facebook"
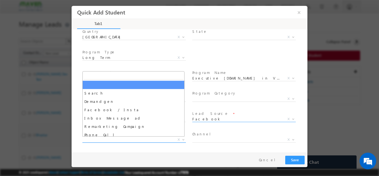
click at [137, 138] on span "X" at bounding box center [133, 139] width 103 height 6
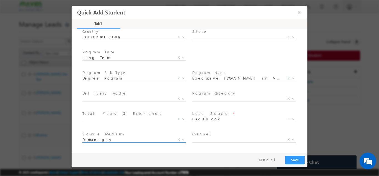
click at [113, 137] on span "Demandgen" at bounding box center [127, 138] width 90 height 5
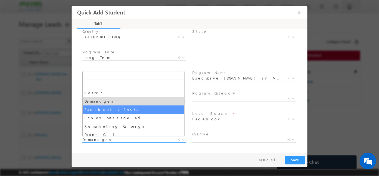
select select "Facebook / Insta"
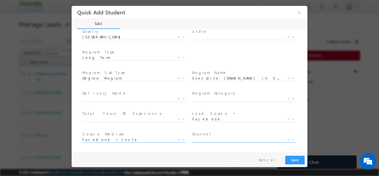
click at [201, 139] on span "X" at bounding box center [243, 139] width 103 height 6
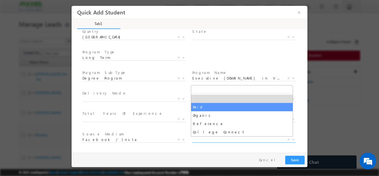
select select "Paid"
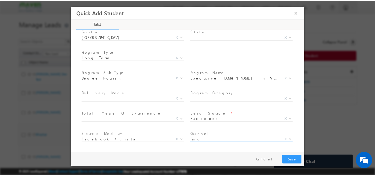
scroll to position [99, 0]
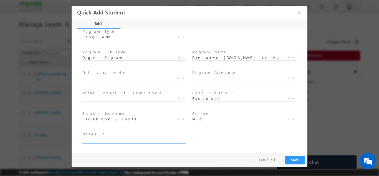
click at [149, 142] on textarea at bounding box center [133, 140] width 103 height 6
type textarea "p"
type textarea "dnp"
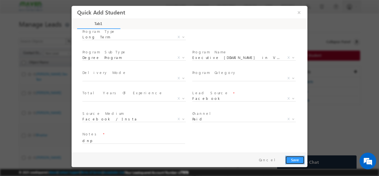
click at [293, 156] on button "Save" at bounding box center [294, 159] width 19 height 9
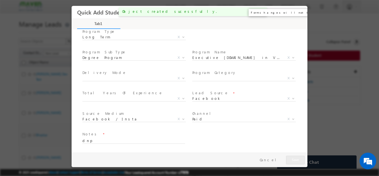
click at [303, 12] on button "×" at bounding box center [298, 12] width 9 height 10
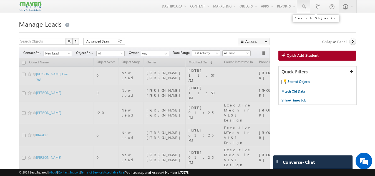
click at [303, 7] on span at bounding box center [304, 7] width 6 height 6
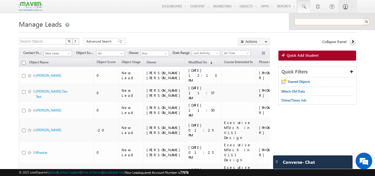
paste input "9916747939"
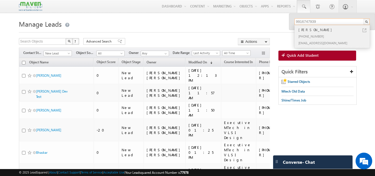
type input "9916747939"
click at [322, 32] on div "[PERSON_NAME]" at bounding box center [334, 30] width 74 height 6
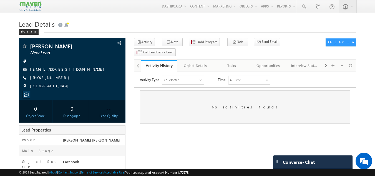
click at [232, 62] on div "Tasks" at bounding box center [231, 65] width 27 height 7
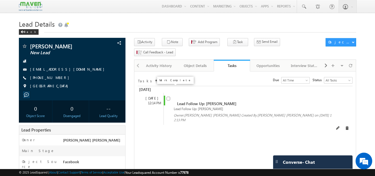
click at [168, 97] on input "checkbox" at bounding box center [168, 99] width 4 height 4
checkbox input "false"
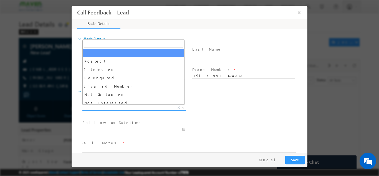
click at [119, 107] on span "X" at bounding box center [133, 108] width 103 height 6
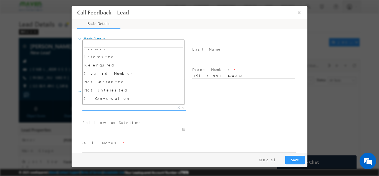
scroll to position [12, 0]
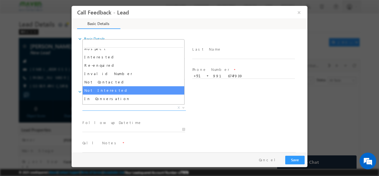
select select "Not Interested"
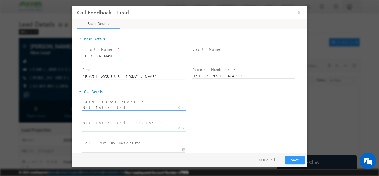
click at [113, 128] on span "X" at bounding box center [133, 128] width 103 height 6
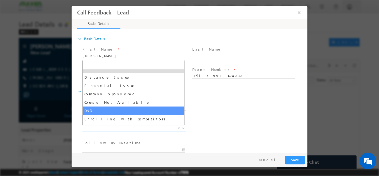
scroll to position [11, 0]
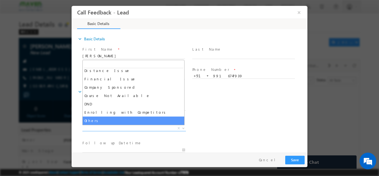
select select "Others"
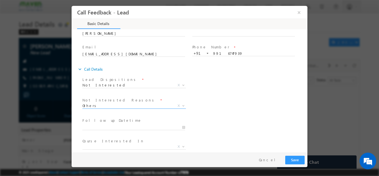
scroll to position [24, 0]
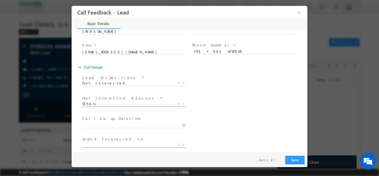
click at [95, 141] on span "X" at bounding box center [133, 144] width 103 height 6
click at [268, 90] on div "Lead Dispositions * Prospect Interested Re-enquired Invalid Number Not Contacte…" at bounding box center [194, 83] width 226 height 21
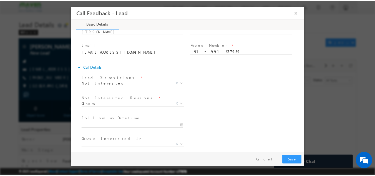
scroll to position [50, 0]
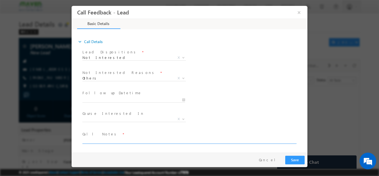
click at [158, 142] on textarea at bounding box center [188, 140] width 213 height 6
type textarea "he said not enquired not looking for any courses"
click at [292, 161] on button "Save" at bounding box center [294, 159] width 19 height 9
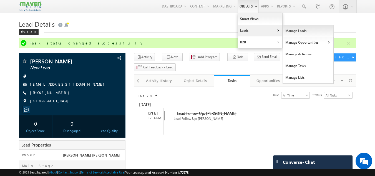
click at [290, 32] on link "Manage Leads" at bounding box center [308, 31] width 51 height 12
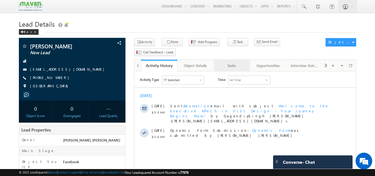
click at [233, 62] on div "Tasks" at bounding box center [231, 65] width 27 height 7
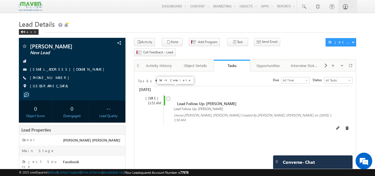
click at [169, 97] on input "checkbox" at bounding box center [168, 99] width 4 height 4
checkbox input "false"
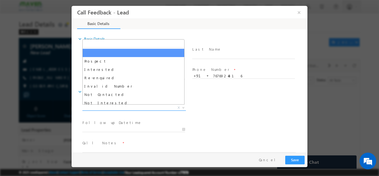
click at [158, 106] on span "X" at bounding box center [133, 108] width 103 height 6
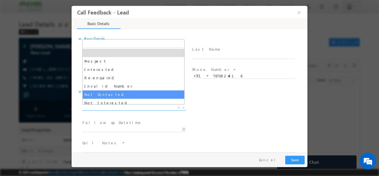
select select "Not Contacted"
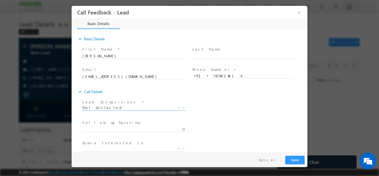
scroll to position [29, 0]
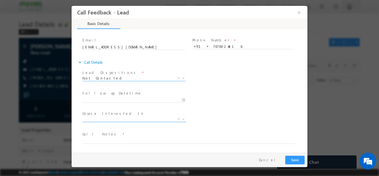
click at [140, 120] on span "X" at bounding box center [133, 119] width 103 height 6
click at [237, 79] on div "Lead Dispositions * Prospect Interested Re-enquired Invalid Number Not Contacte…" at bounding box center [194, 78] width 226 height 21
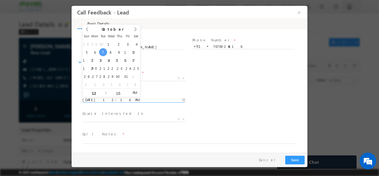
click at [158, 100] on input "07/10/2025 12:16 PM" at bounding box center [133, 100] width 103 height 6
type input "08/10/2025 12:16 PM"
click at [253, 98] on div "Follow up Datetime * 08/10/2025 12:16 PM Program Type * Long Term Short Term X" at bounding box center [194, 99] width 226 height 21
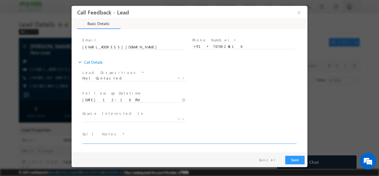
click at [172, 140] on textarea at bounding box center [188, 140] width 213 height 6
type textarea "disconnected the call listen to maven"
click at [300, 160] on button "Save" at bounding box center [294, 159] width 19 height 9
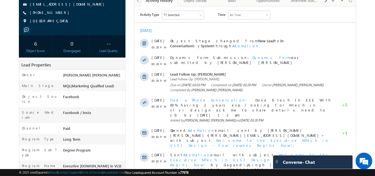
scroll to position [65, 0]
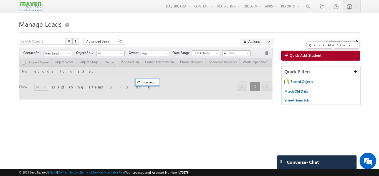
click at [303, 53] on link "Quick Add Student" at bounding box center [320, 55] width 79 height 10
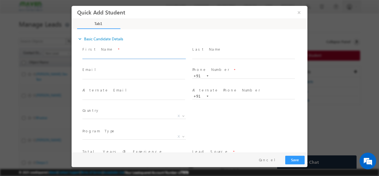
click at [176, 55] on input "text" at bounding box center [133, 56] width 103 height 6
paste input "DHARANI"
type input "DHARANI"
click at [139, 75] on input "text" at bounding box center [133, 77] width 103 height 6
paste input "[EMAIL_ADDRESS][DOMAIN_NAME]"
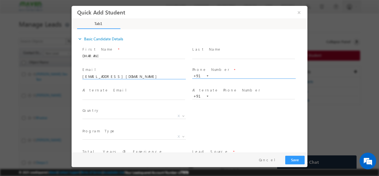
type input "[EMAIL_ADDRESS][DOMAIN_NAME]"
click at [221, 76] on input "text" at bounding box center [243, 76] width 103 height 6
paste input "8309578228"
type input "8309578228"
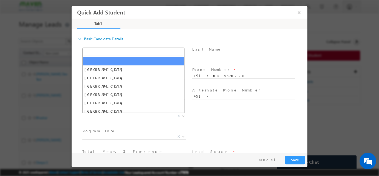
click at [127, 115] on span "X" at bounding box center [133, 116] width 103 height 6
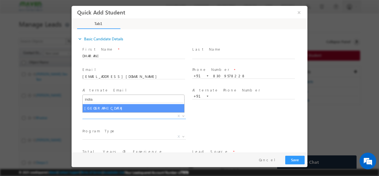
type input "india"
select select "[GEOGRAPHIC_DATA]"
select select
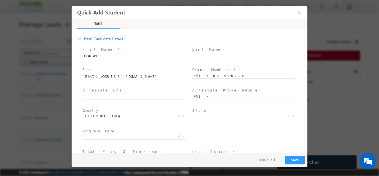
scroll to position [38, 0]
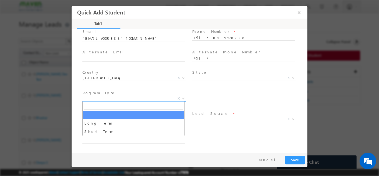
click at [160, 98] on span "X" at bounding box center [133, 98] width 103 height 6
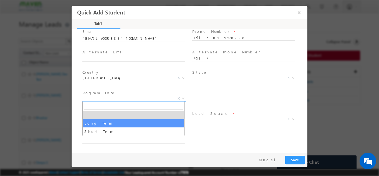
select select "Long Term"
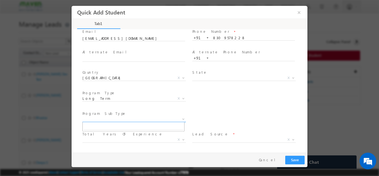
click at [157, 120] on span "X" at bounding box center [133, 119] width 103 height 6
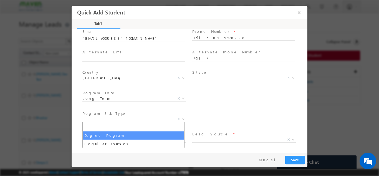
select select "Degree Program"
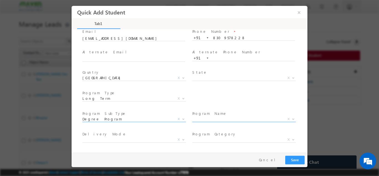
click at [206, 118] on span "X" at bounding box center [243, 119] width 103 height 6
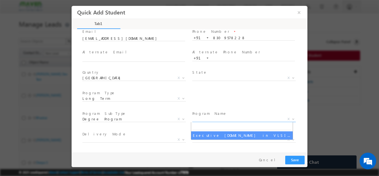
select select "Executive [DOMAIN_NAME] in VLSI Design"
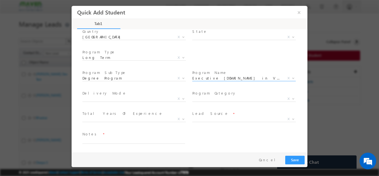
scroll to position [79, 0]
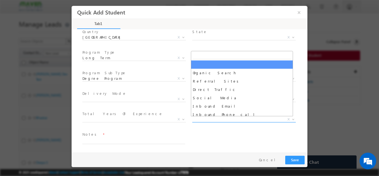
click at [207, 122] on span "X" at bounding box center [243, 119] width 103 height 6
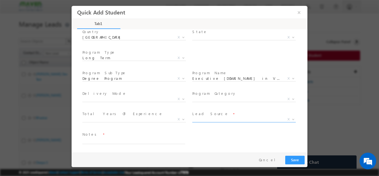
drag, startPoint x: 207, startPoint y: 122, endPoint x: 211, endPoint y: 119, distance: 5.2
click at [211, 119] on span "Organic Search Referral Sites Direct Traffic Social Media Inbound Email Inbound…" at bounding box center [246, 120] width 108 height 7
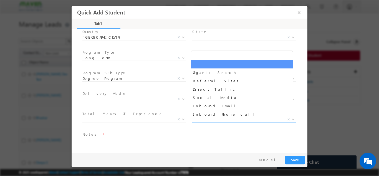
click at [213, 117] on span "X" at bounding box center [243, 119] width 103 height 6
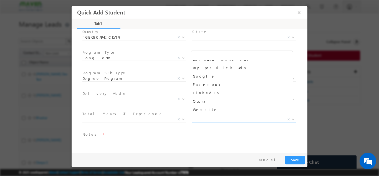
scroll to position [63, 0]
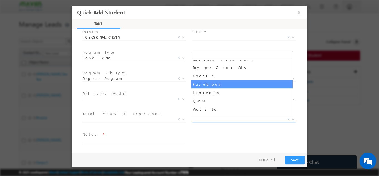
select select "Facebook"
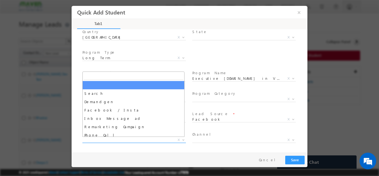
click at [156, 138] on span "X" at bounding box center [133, 140] width 103 height 6
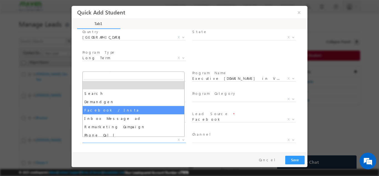
select select "Facebook / Insta"
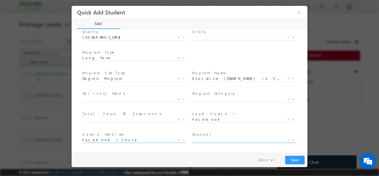
click at [216, 141] on span "X" at bounding box center [243, 140] width 103 height 6
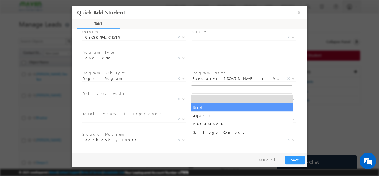
select select "Paid"
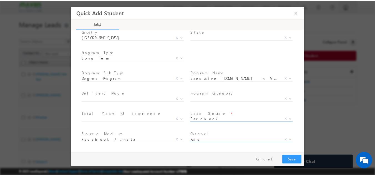
scroll to position [99, 0]
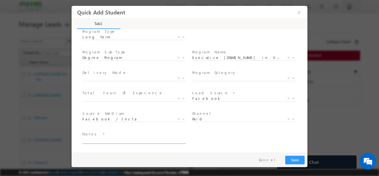
click at [141, 140] on textarea at bounding box center [133, 140] width 103 height 6
type textarea "dnp"
drag, startPoint x: 295, startPoint y: 154, endPoint x: 294, endPoint y: 159, distance: 5.1
click at [294, 159] on div "Pay & Save Save Cancel" at bounding box center [191, 159] width 239 height 14
click at [294, 159] on button "Save" at bounding box center [294, 159] width 19 height 9
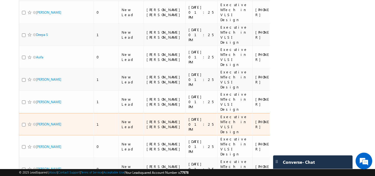
scroll to position [154, 0]
